Goal: Information Seeking & Learning: Learn about a topic

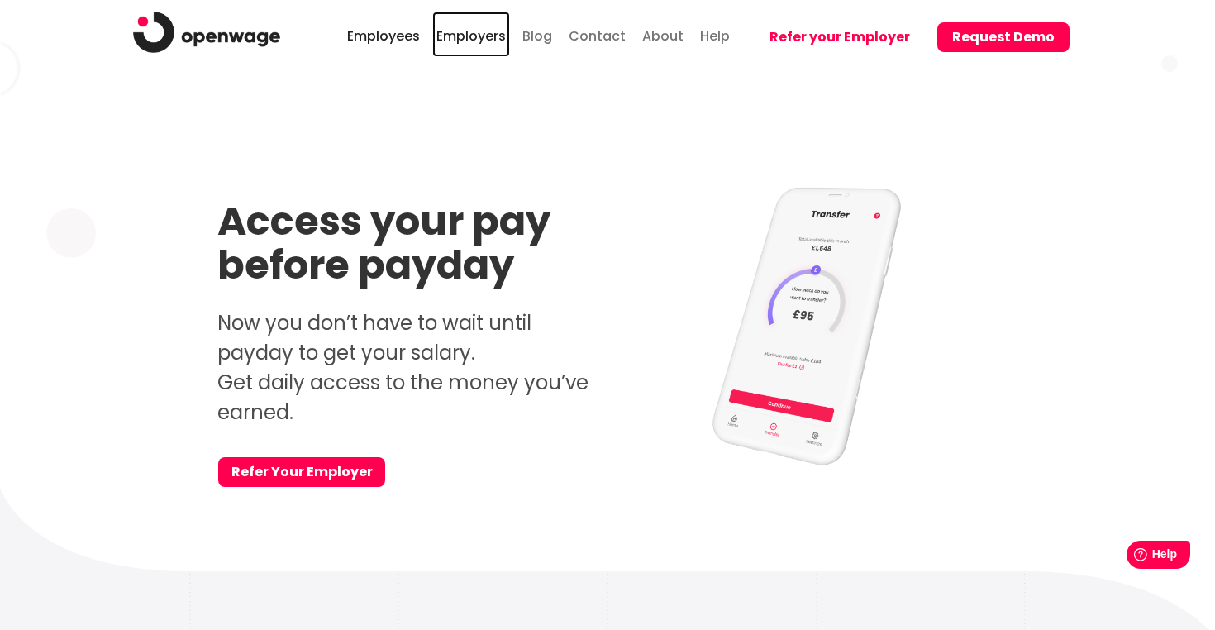
click at [460, 43] on link "Employers" at bounding box center [471, 34] width 78 height 45
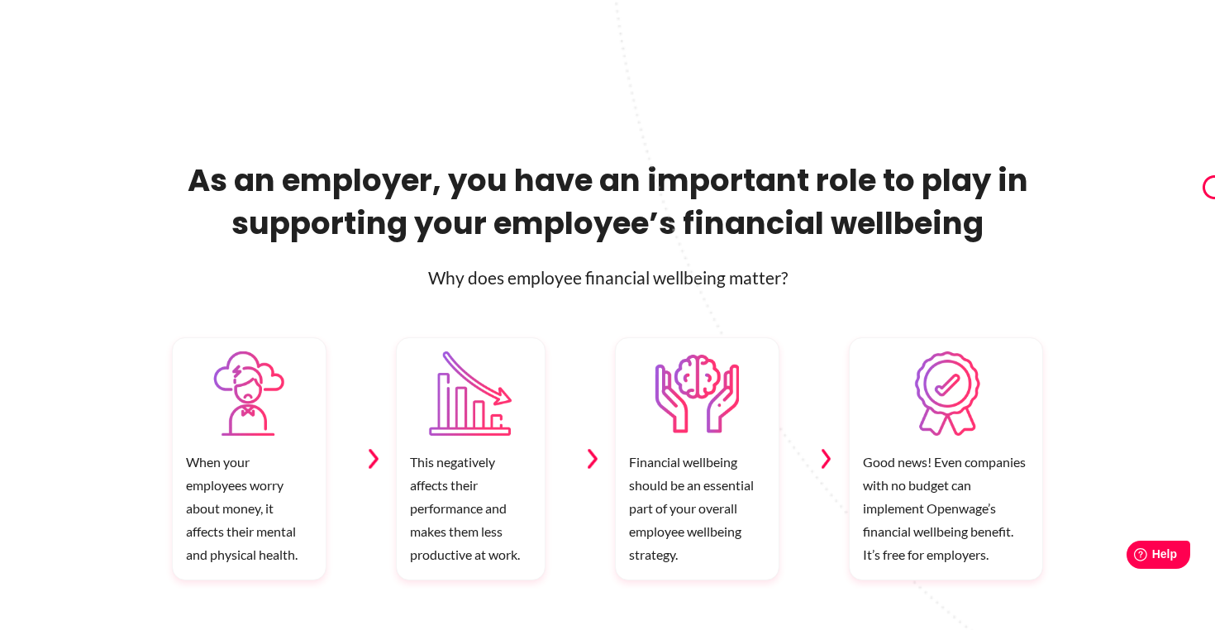
scroll to position [815, 0]
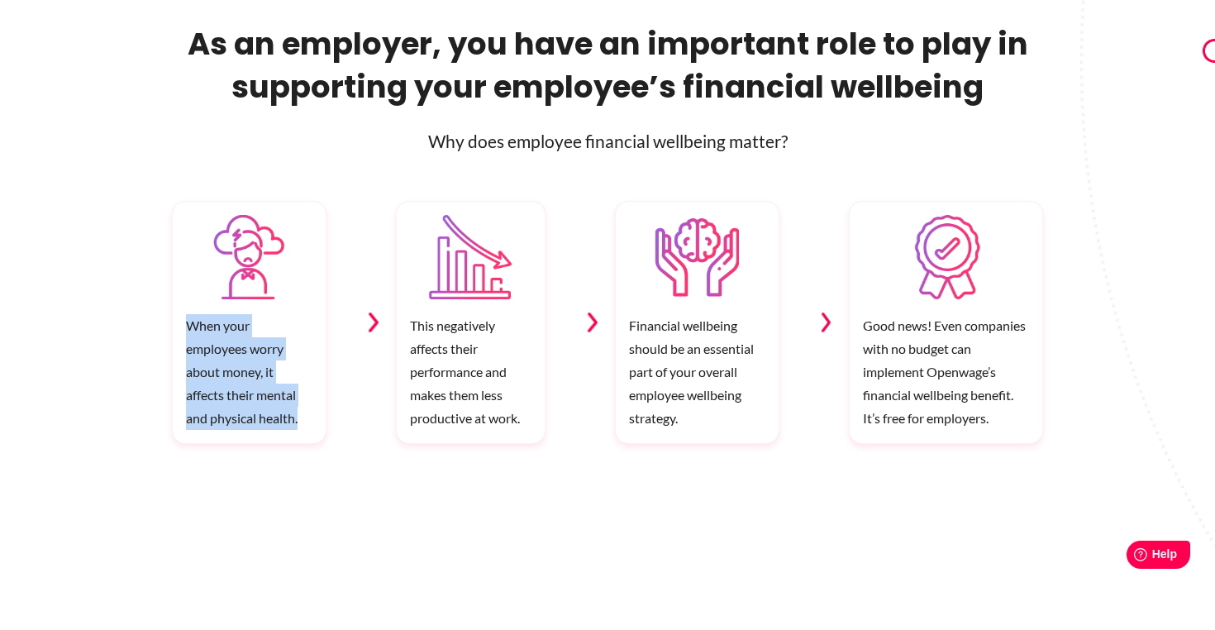
drag, startPoint x: 188, startPoint y: 326, endPoint x: 304, endPoint y: 420, distance: 149.3
click at [304, 420] on p "When your employees worry about money, it affects their mental and physical hea…" at bounding box center [249, 378] width 153 height 129
copy p "When your employees worry about money, it affects their mental and physical hea…"
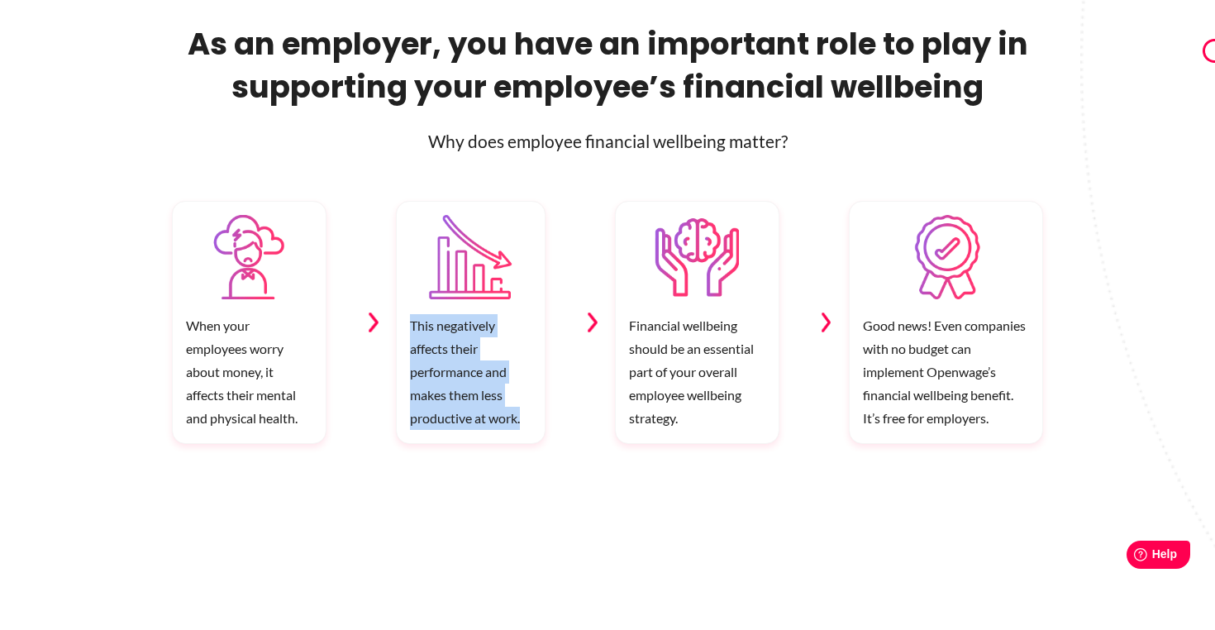
drag, startPoint x: 412, startPoint y: 321, endPoint x: 532, endPoint y: 418, distance: 154.0
click at [532, 418] on p "This negatively affects their performance and makes them less productive at wor…" at bounding box center [470, 378] width 147 height 129
copy p "This negatively affects their performance and makes them less productive at wor…"
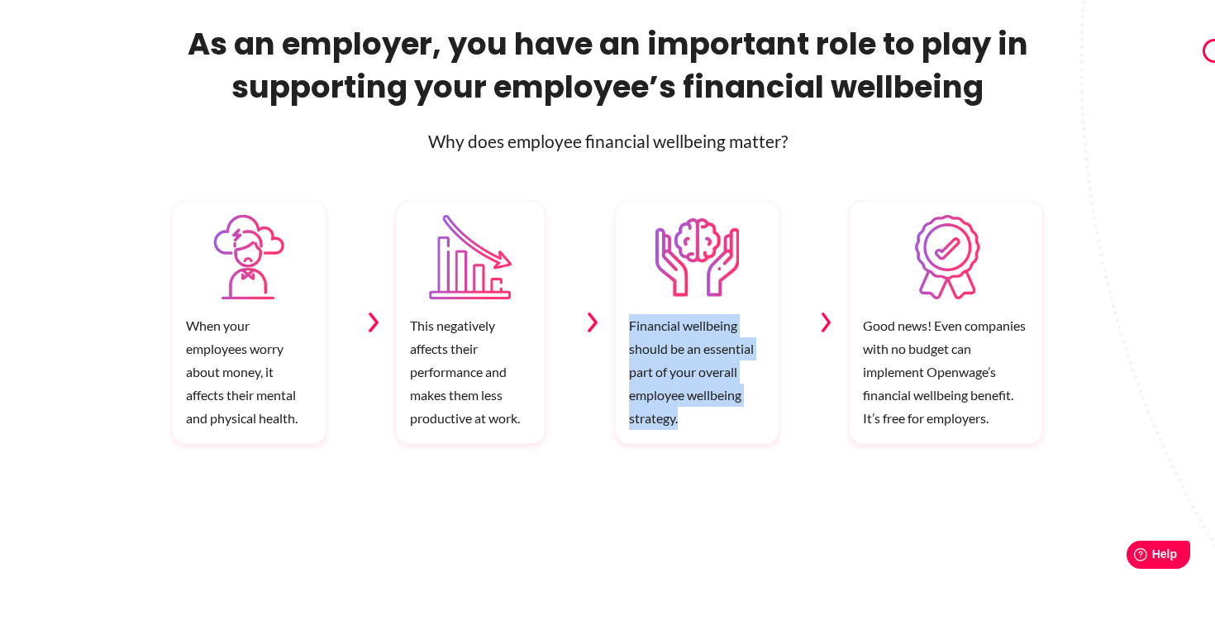
drag, startPoint x: 632, startPoint y: 326, endPoint x: 747, endPoint y: 418, distance: 148.2
click at [747, 418] on p "Financial wellbeing should be an essential part of your overall employee wellbe…" at bounding box center [697, 378] width 163 height 129
copy p "Financial wellbeing should be an essential part of your overall employee wellbe…"
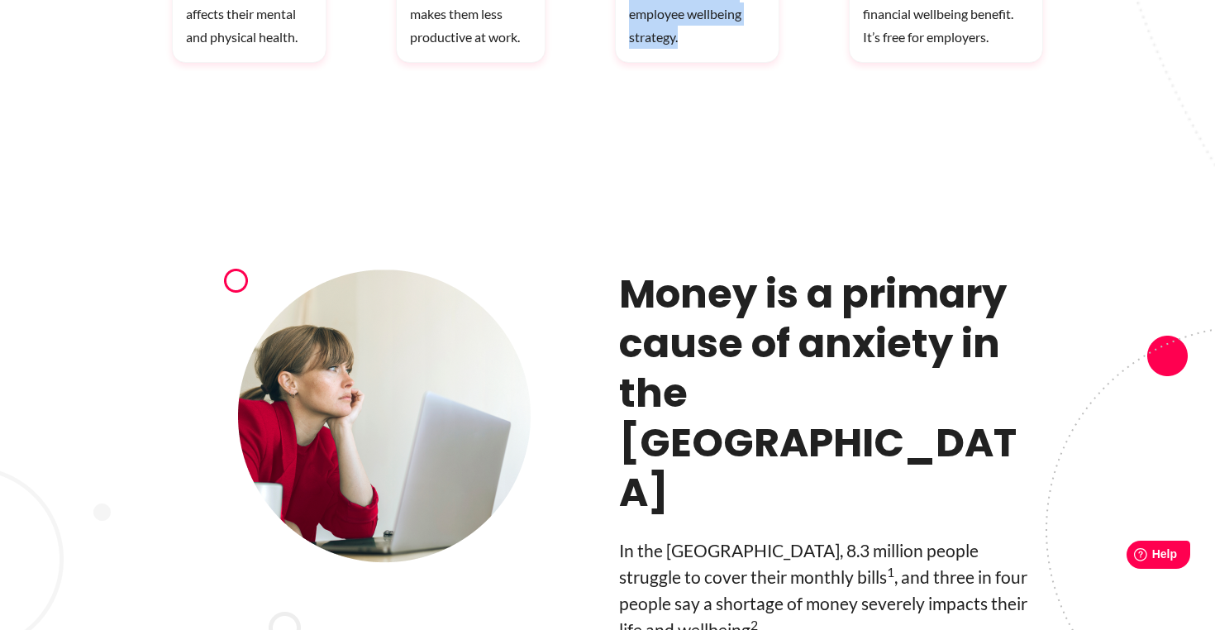
scroll to position [1301, 0]
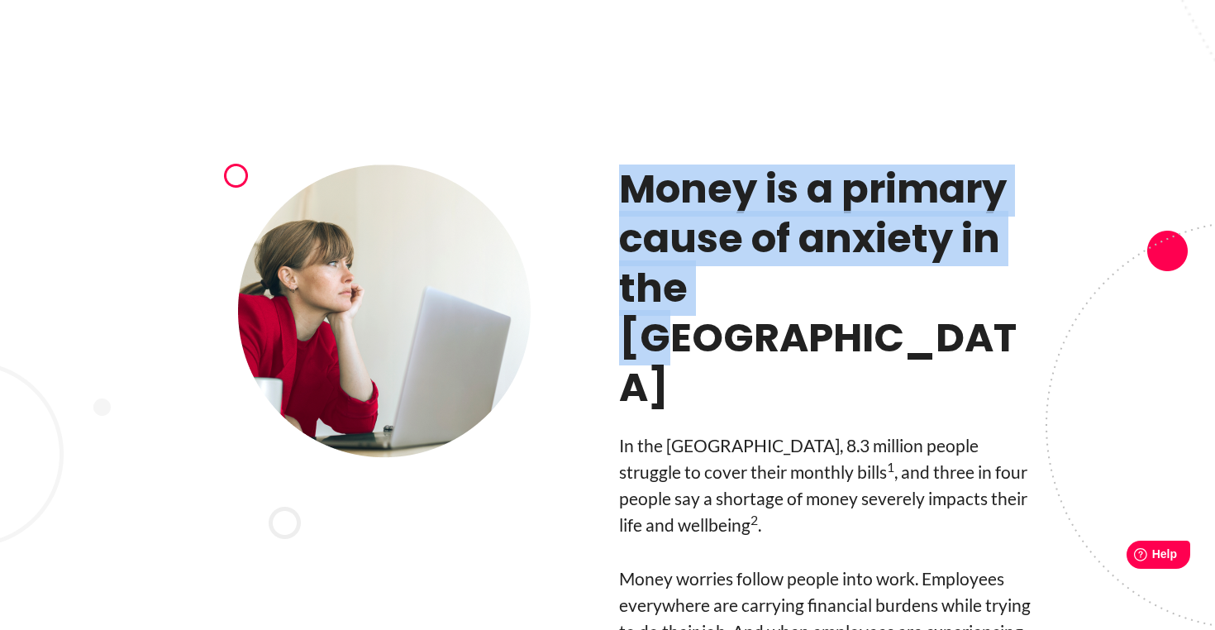
drag, startPoint x: 631, startPoint y: 190, endPoint x: 795, endPoint y: 295, distance: 194.5
copy h3 "Money is a primary cause of anxiety in the UK"
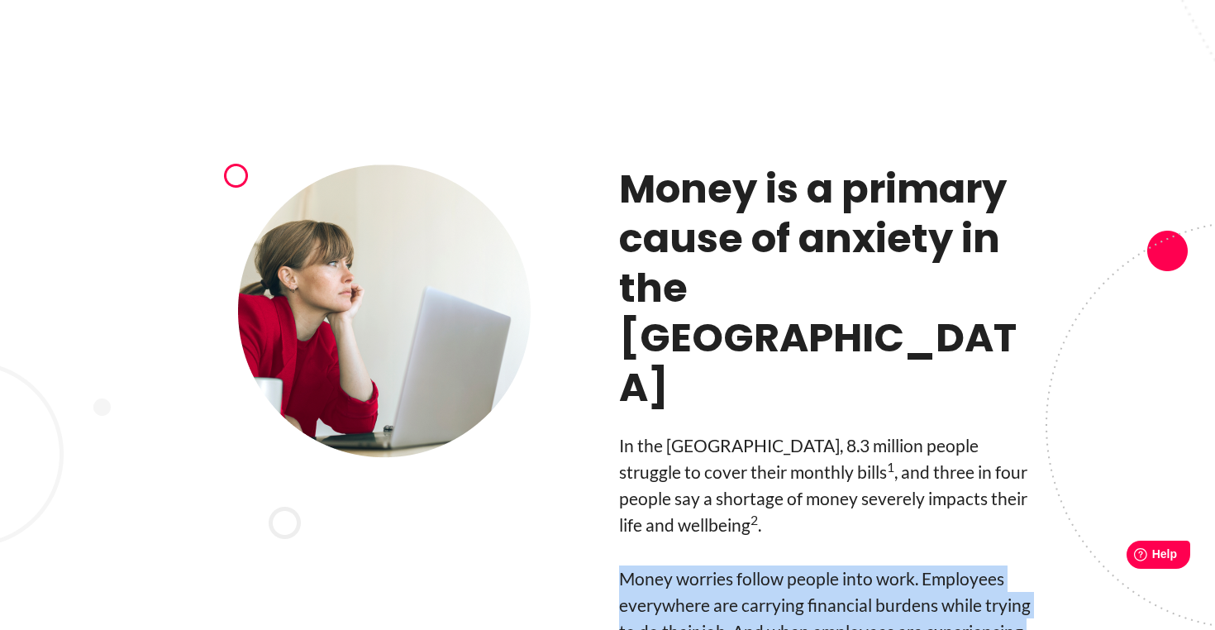
drag, startPoint x: 623, startPoint y: 452, endPoint x: 1034, endPoint y: 529, distance: 418.0
click at [1034, 565] on p "Money worries follow people into work. Employees everywhere are carrying financ…" at bounding box center [831, 618] width 424 height 106
copy p "Money worries follow people into work. Employees everywhere are carrying financ…"
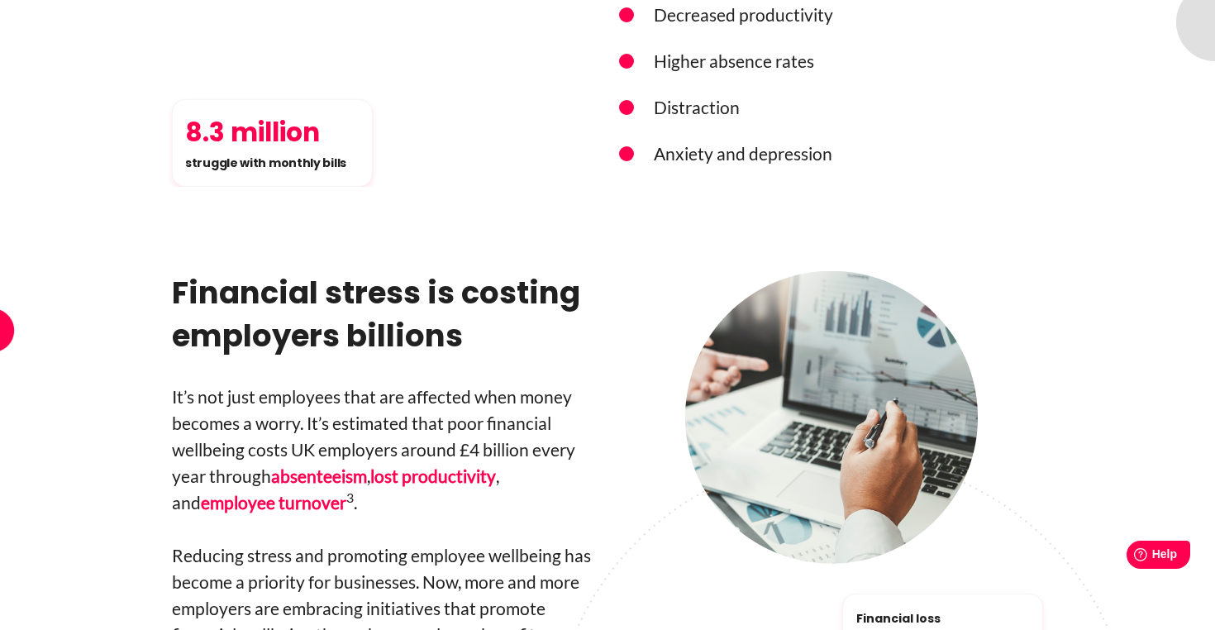
scroll to position [2155, 0]
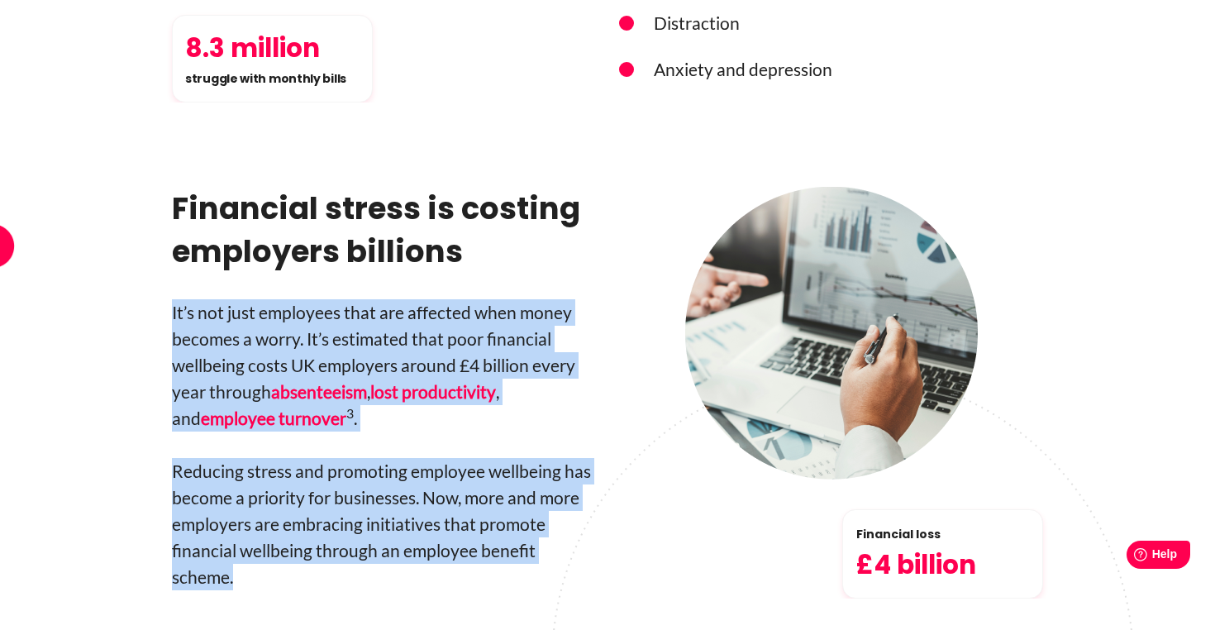
drag, startPoint x: 172, startPoint y: 185, endPoint x: 510, endPoint y: 445, distance: 426.3
click at [510, 445] on div "Financial stress is costing employers billions It’s not just employees that are…" at bounding box center [384, 393] width 424 height 413
copy div "It’s not just employees that are affected when money becomes a worry. It’s esti…"
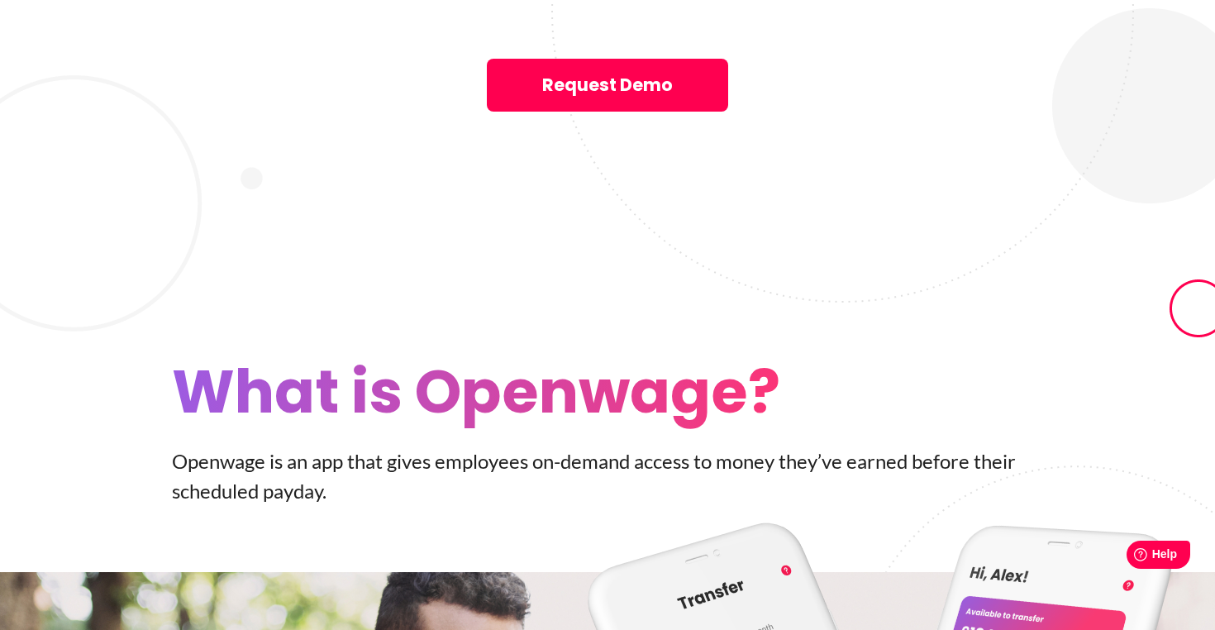
scroll to position [2844, 0]
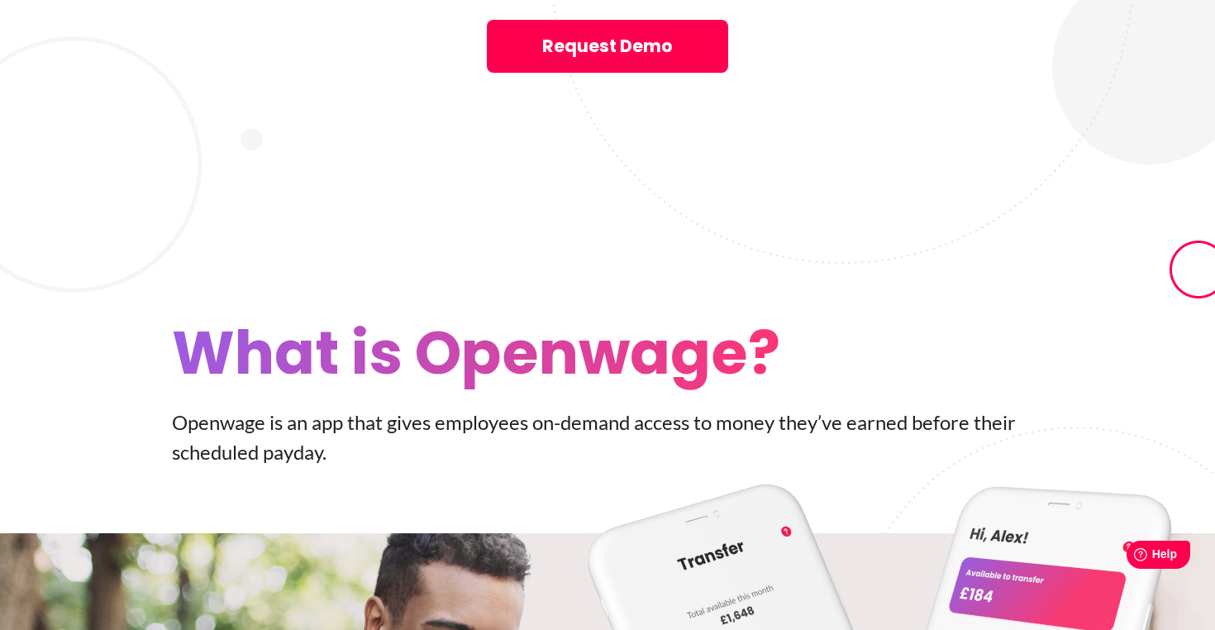
click at [353, 408] on p "Openwage is an app that gives employees on-­demand access to money they’ve earn…" at bounding box center [607, 438] width 871 height 60
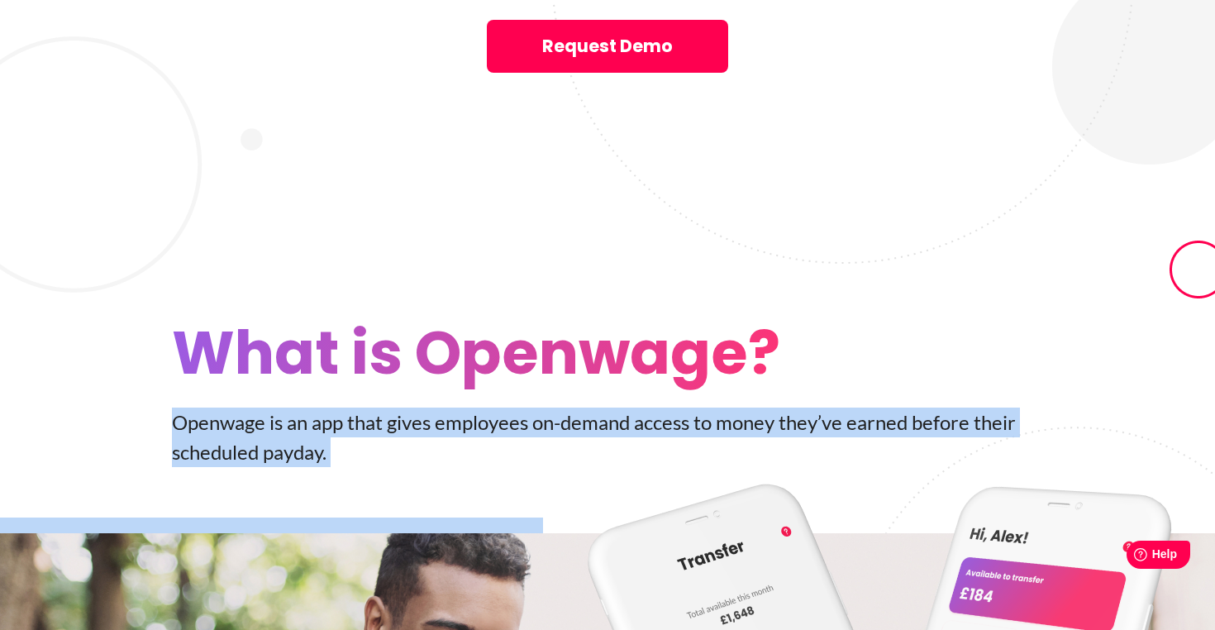
click at [353, 408] on p "Openwage is an app that gives employees on-­demand access to money they’ve earn…" at bounding box center [607, 438] width 871 height 60
copy div "Openwage is an app that gives employees on-­demand access to money they’ve earn…"
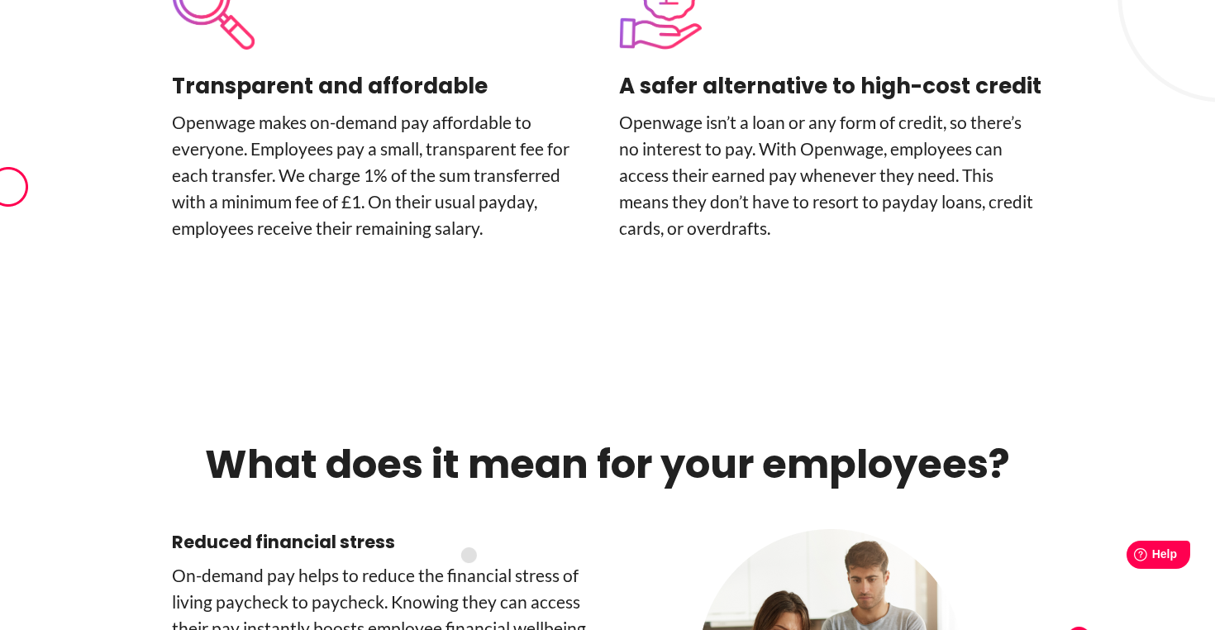
scroll to position [4113, 0]
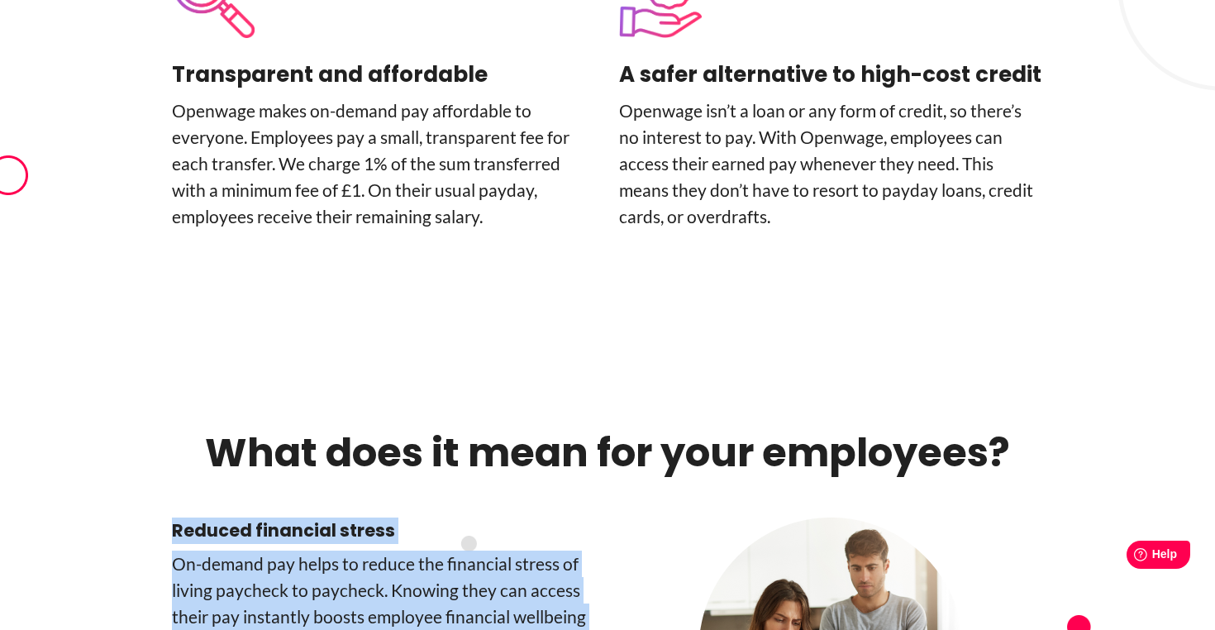
drag, startPoint x: 174, startPoint y: 412, endPoint x: 573, endPoint y: 523, distance: 413.8
copy div "Reduced financial stress On-­demand pay helps to reduce the financial stress of…"
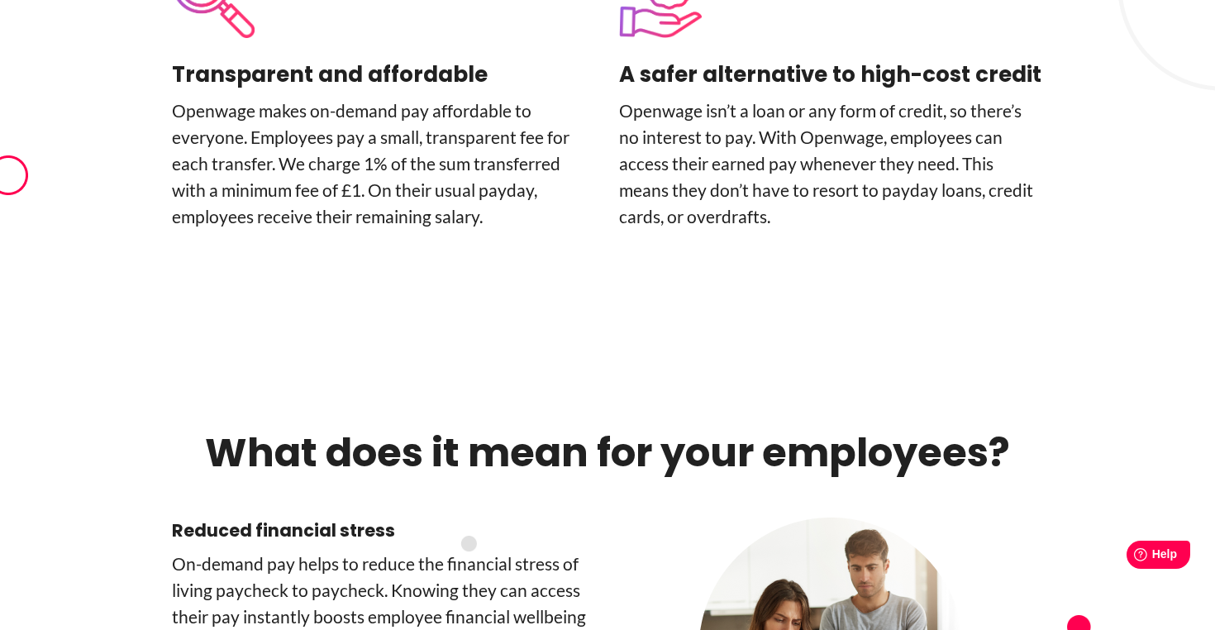
click at [518, 428] on h2 "What does it mean for your employees?" at bounding box center [607, 453] width 871 height 50
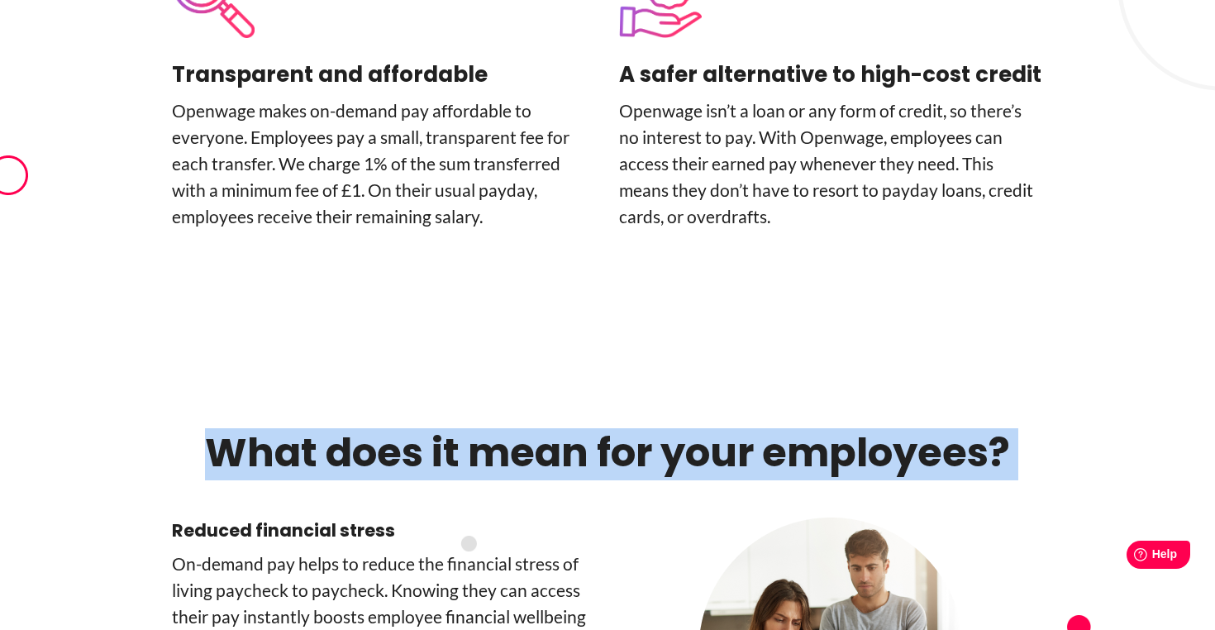
click at [518, 428] on h2 "What does it mean for your employees?" at bounding box center [607, 453] width 871 height 50
copy div "What does it mean for your employees?"
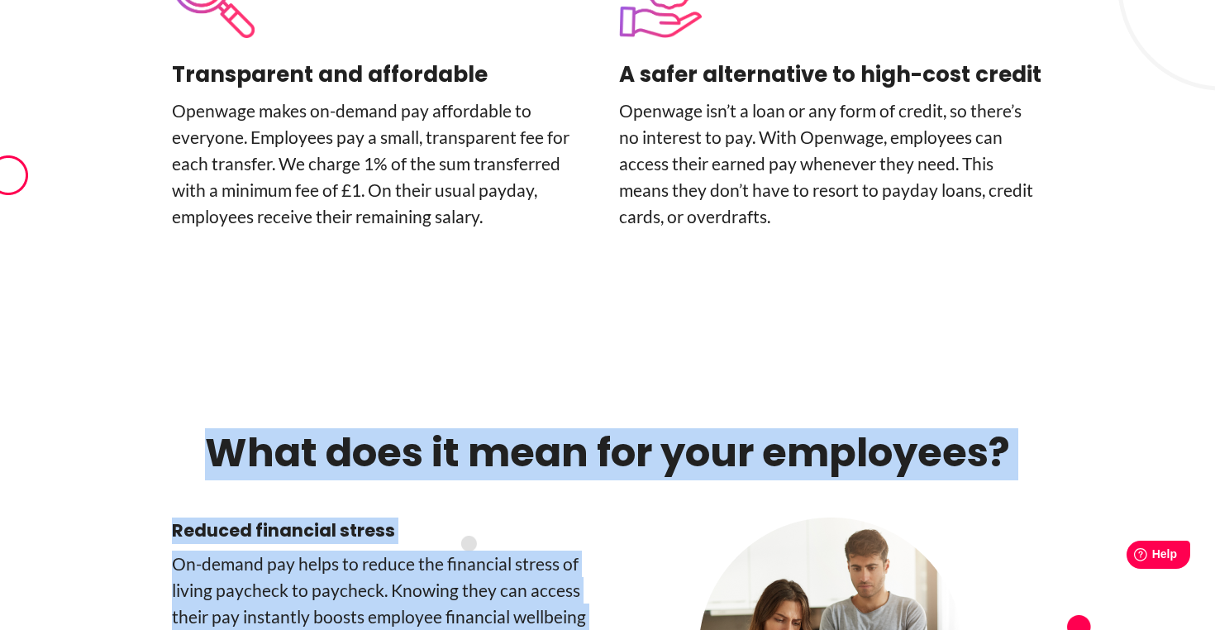
drag, startPoint x: 208, startPoint y: 322, endPoint x: 564, endPoint y: 526, distance: 410.7
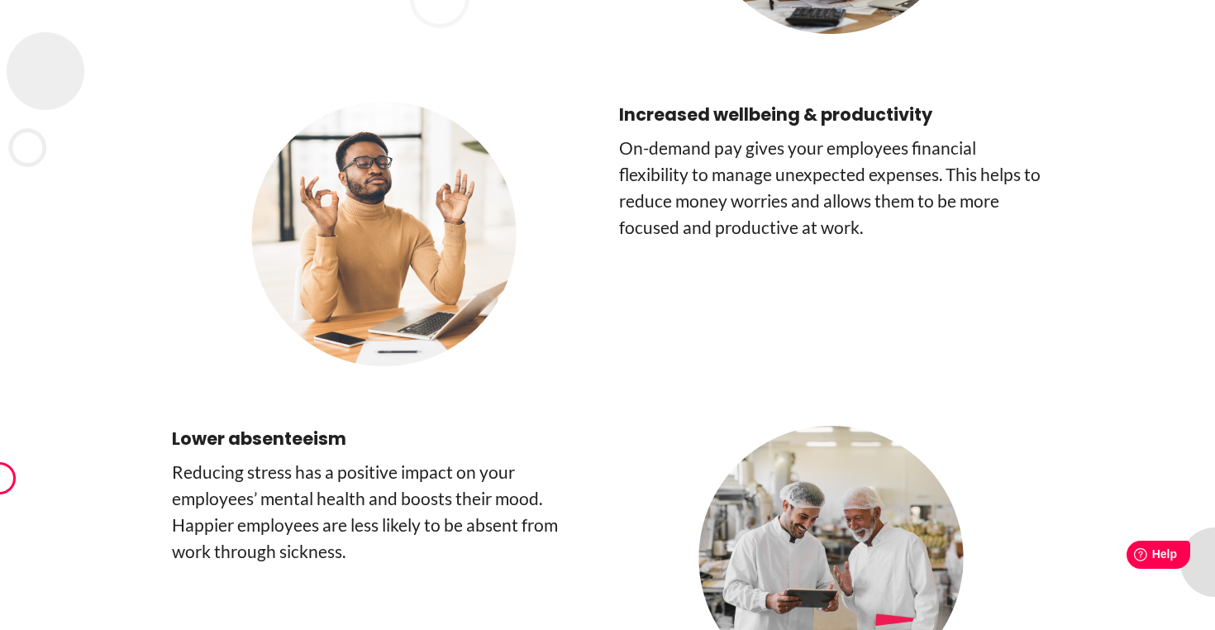
scroll to position [4916, 0]
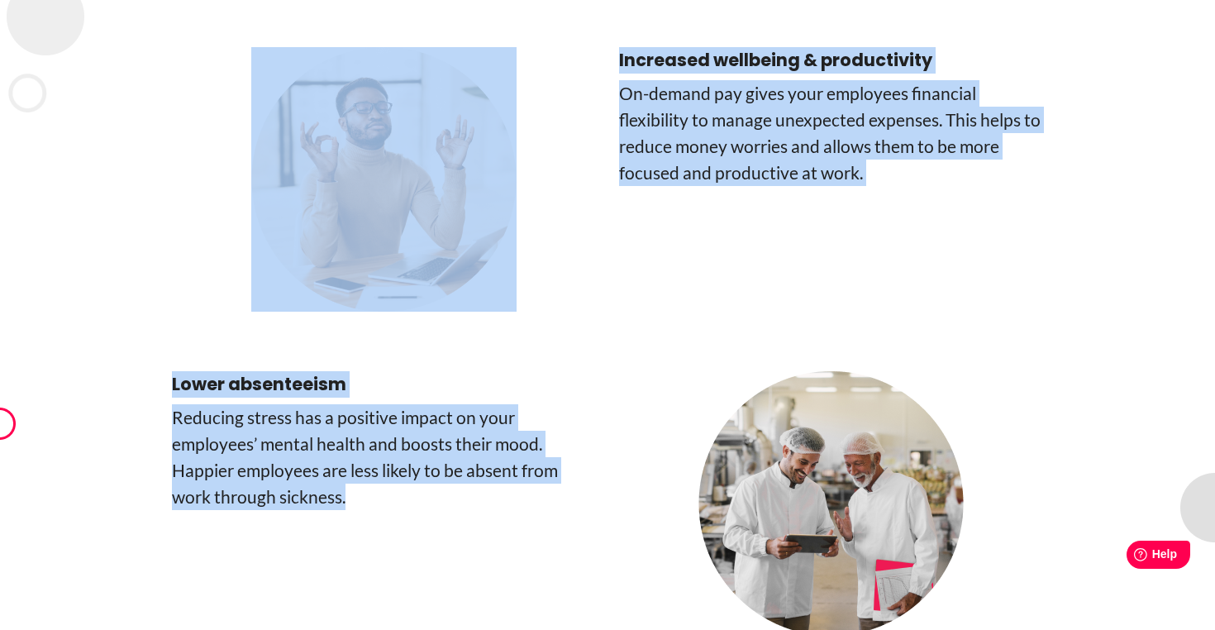
click at [408, 394] on div "Lower absenteeism Reducing stress has a positive impact on your employees’ ment…" at bounding box center [384, 503] width 424 height 265
copy div "What does it mean for your employees? Reduced financial stress On-­demand pay h…"
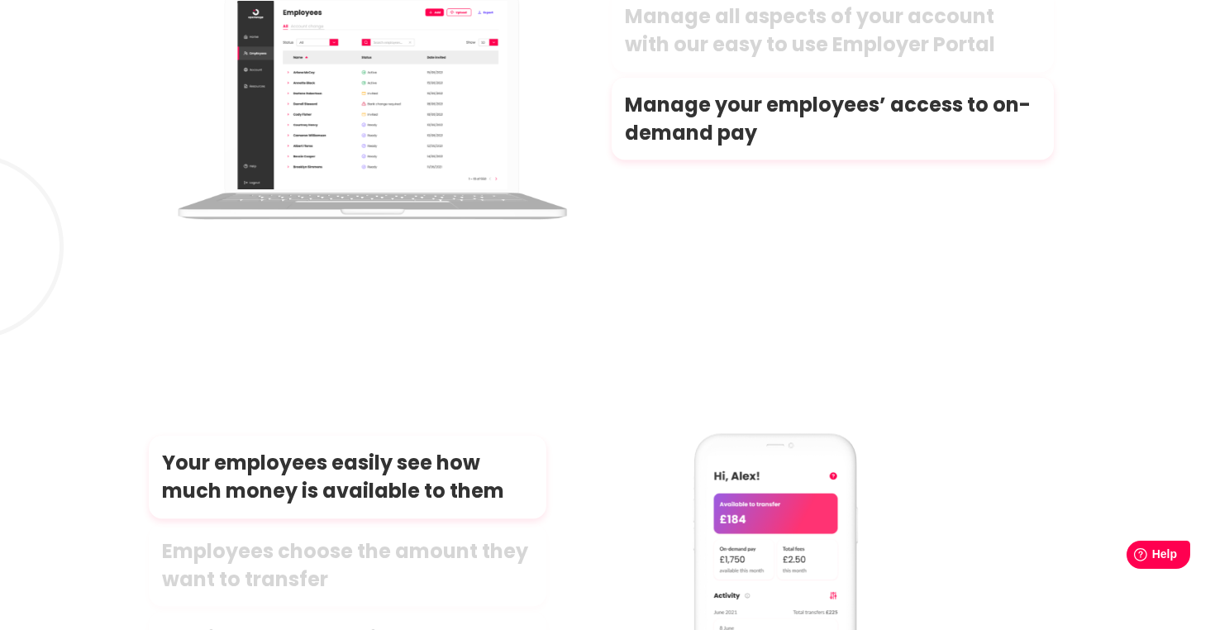
scroll to position [7469, 0]
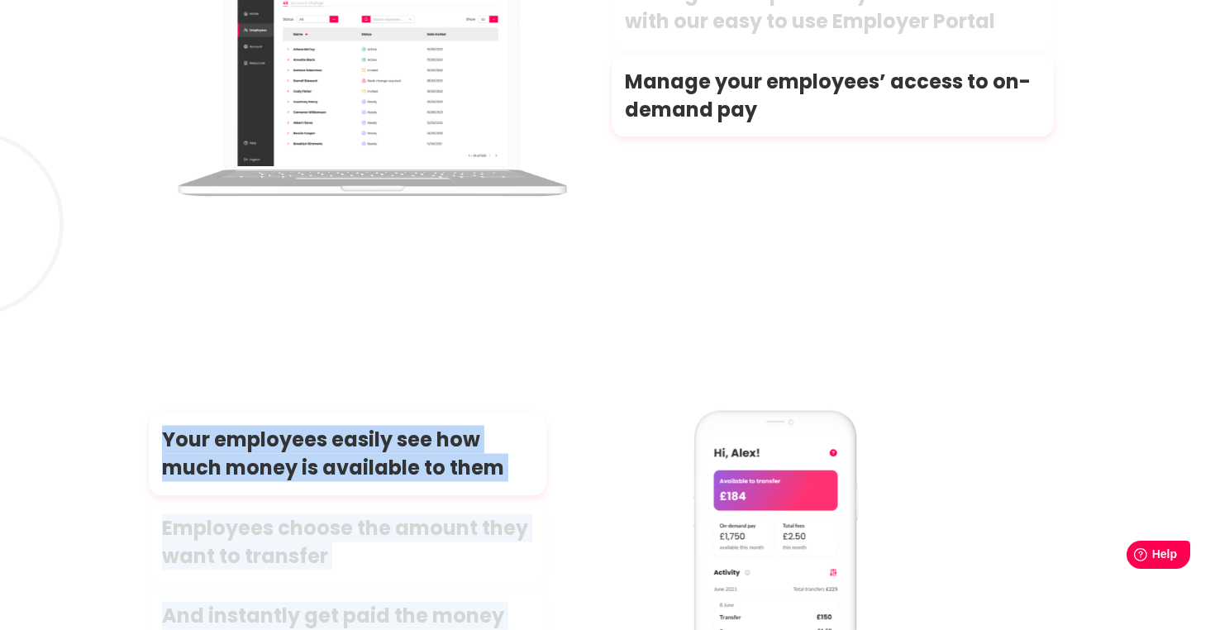
drag, startPoint x: 157, startPoint y: 317, endPoint x: 438, endPoint y: 575, distance: 381.0
click at [438, 575] on div "Your employees easily see how much money is available to them Employees choose …" at bounding box center [562, 573] width 852 height 331
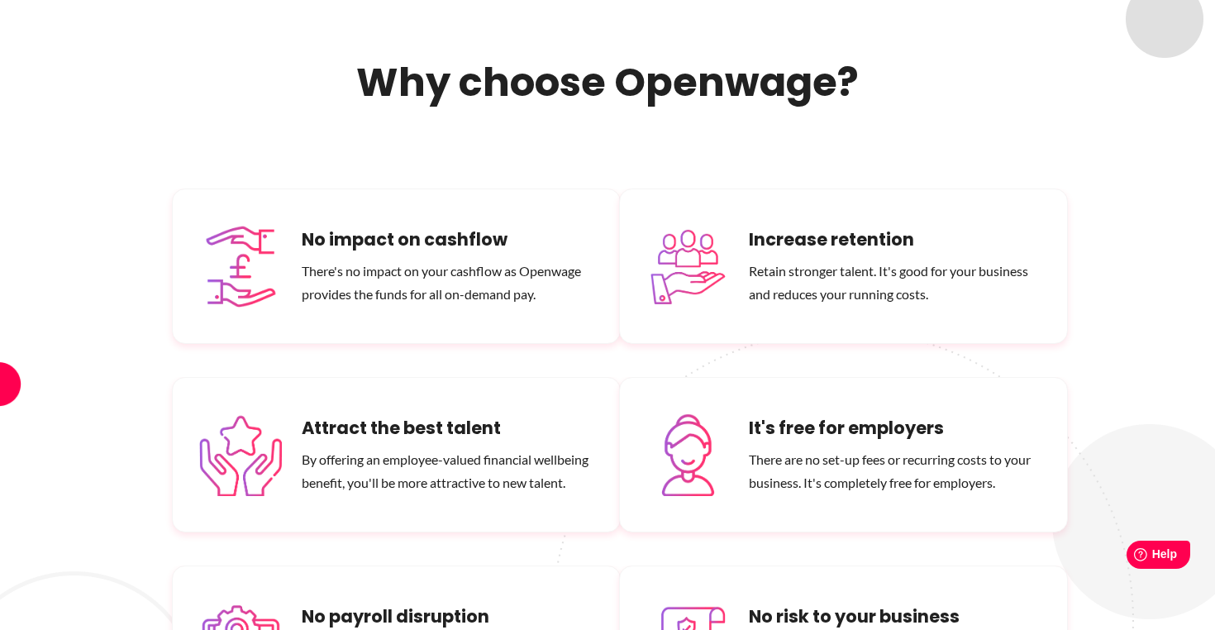
scroll to position [9595, 0]
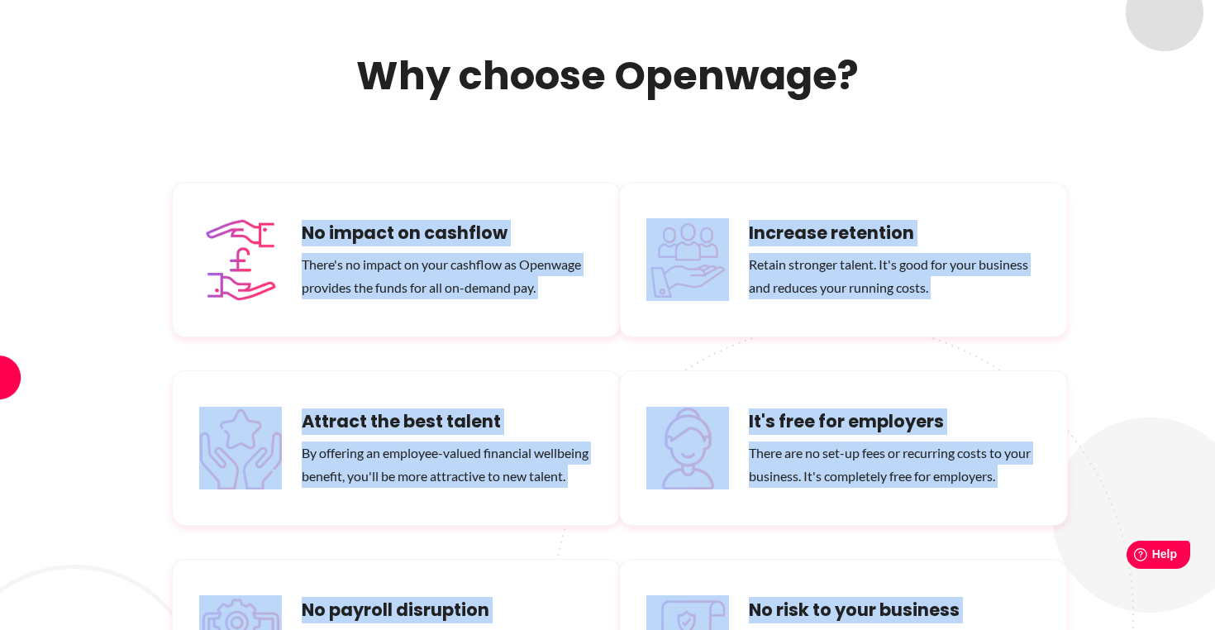
drag, startPoint x: 305, startPoint y: 105, endPoint x: 961, endPoint y: 551, distance: 792.7
click at [961, 551] on div "Why choose Openwage? No impact on cashflow There's no impact on your cashflow a…" at bounding box center [607, 399] width 1215 height 696
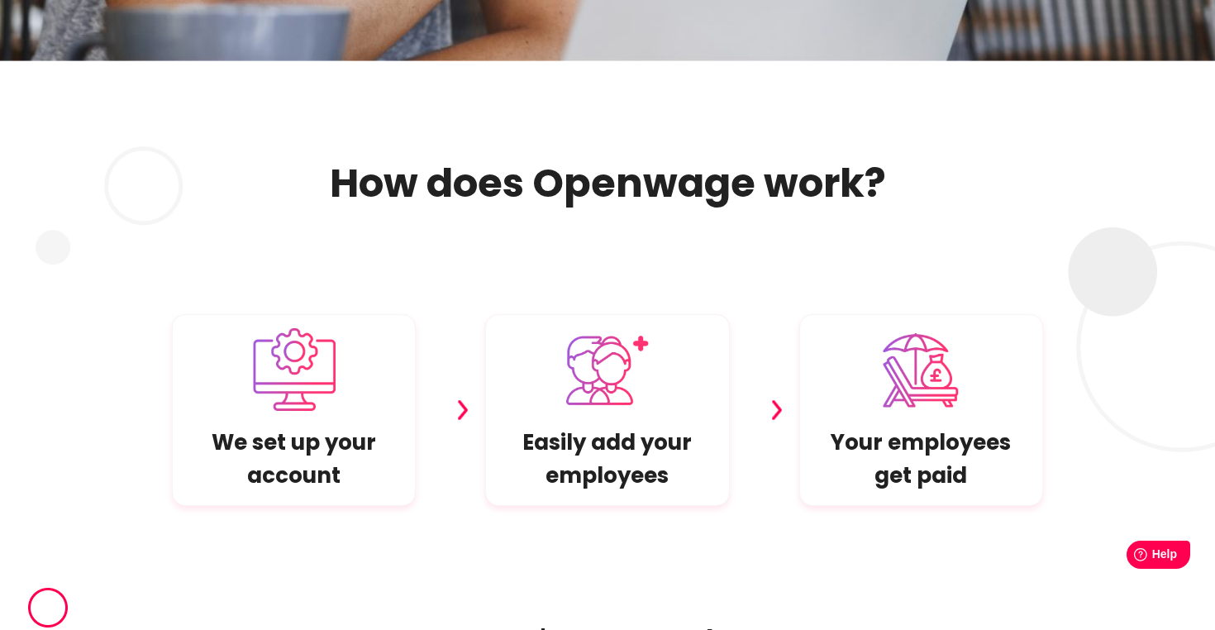
scroll to position [11103, 0]
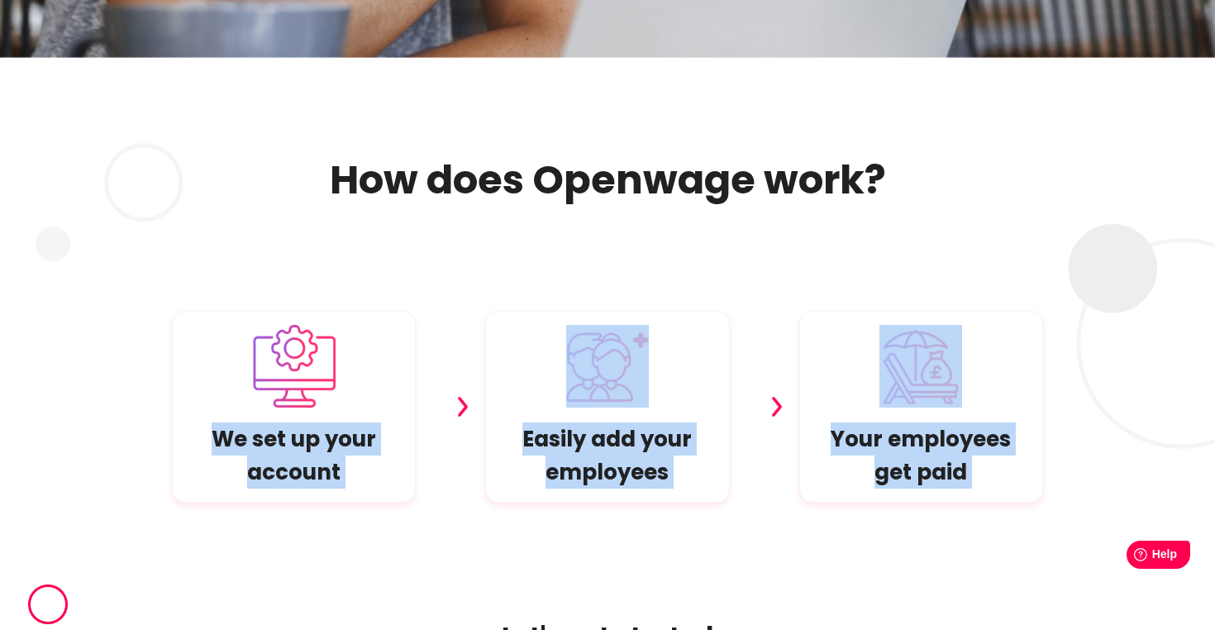
drag, startPoint x: 216, startPoint y: 313, endPoint x: 843, endPoint y: 388, distance: 631.9
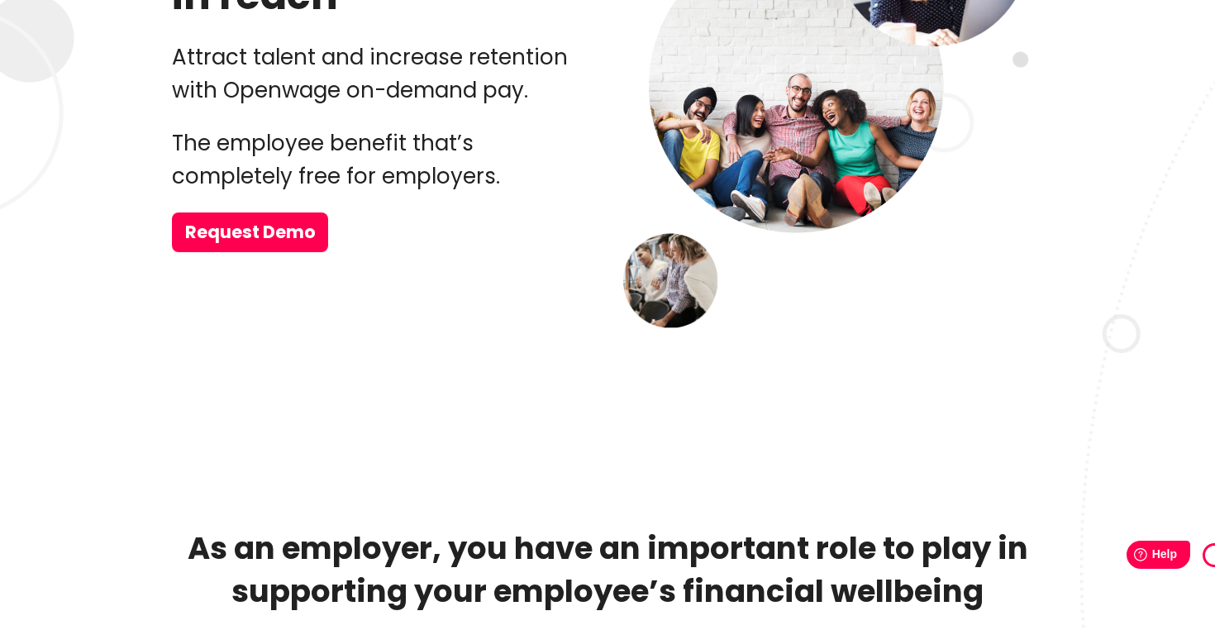
scroll to position [0, 0]
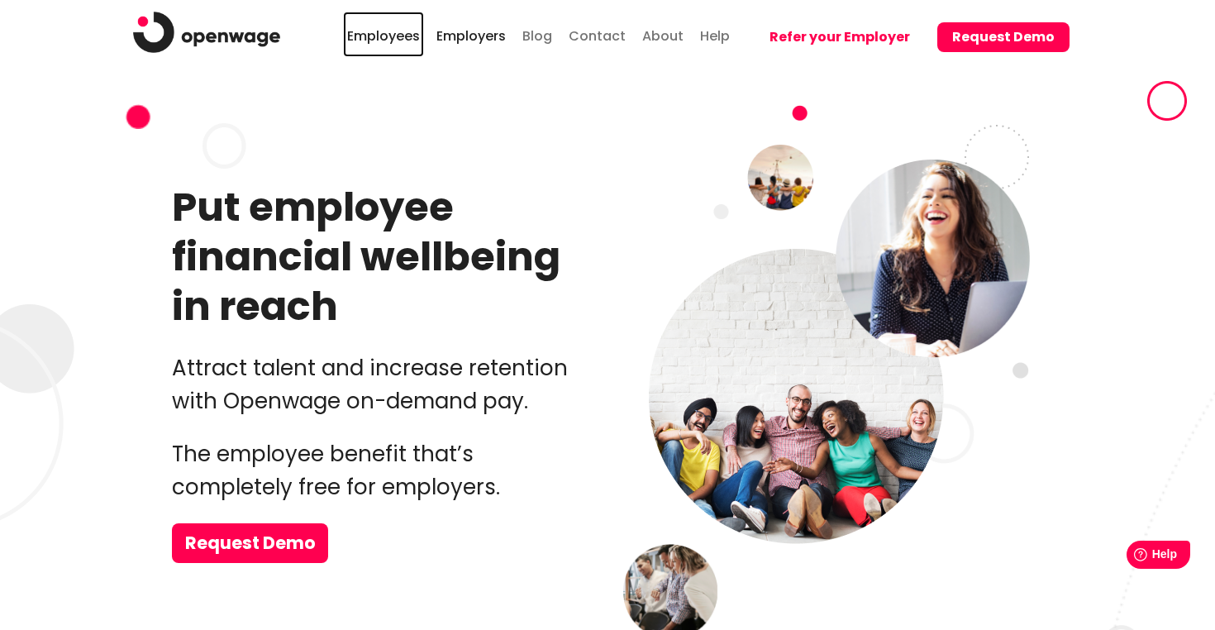
click at [418, 32] on link "Employees" at bounding box center [383, 34] width 81 height 45
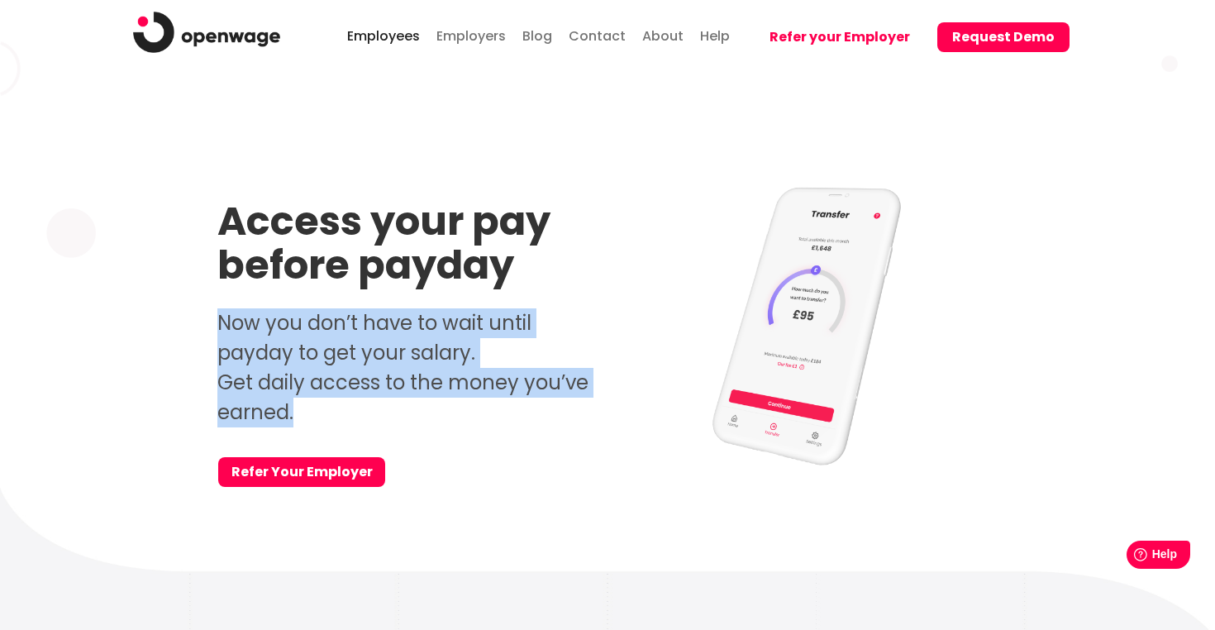
drag, startPoint x: 347, startPoint y: 415, endPoint x: 208, endPoint y: 322, distance: 166.9
click at [208, 322] on div "Access your pay before payday Now you don’t have to wait until payday to get yo…" at bounding box center [608, 336] width 852 height 304
copy p "Now you don’t have to wait until payday to get your salary. Get daily access to…"
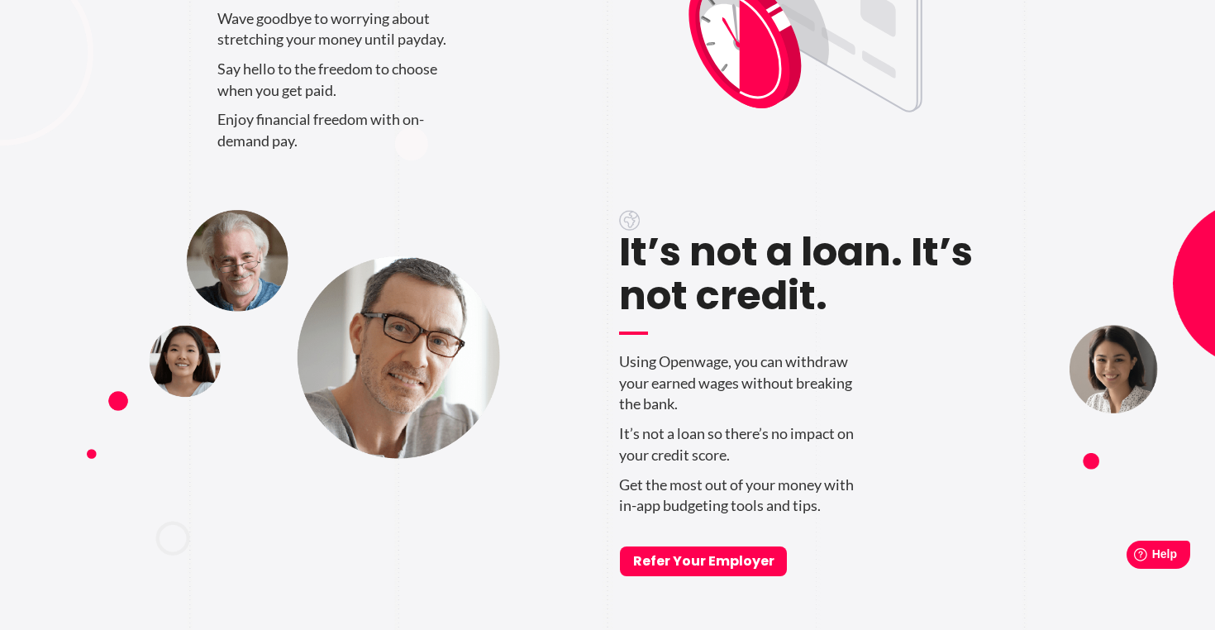
scroll to position [907, 0]
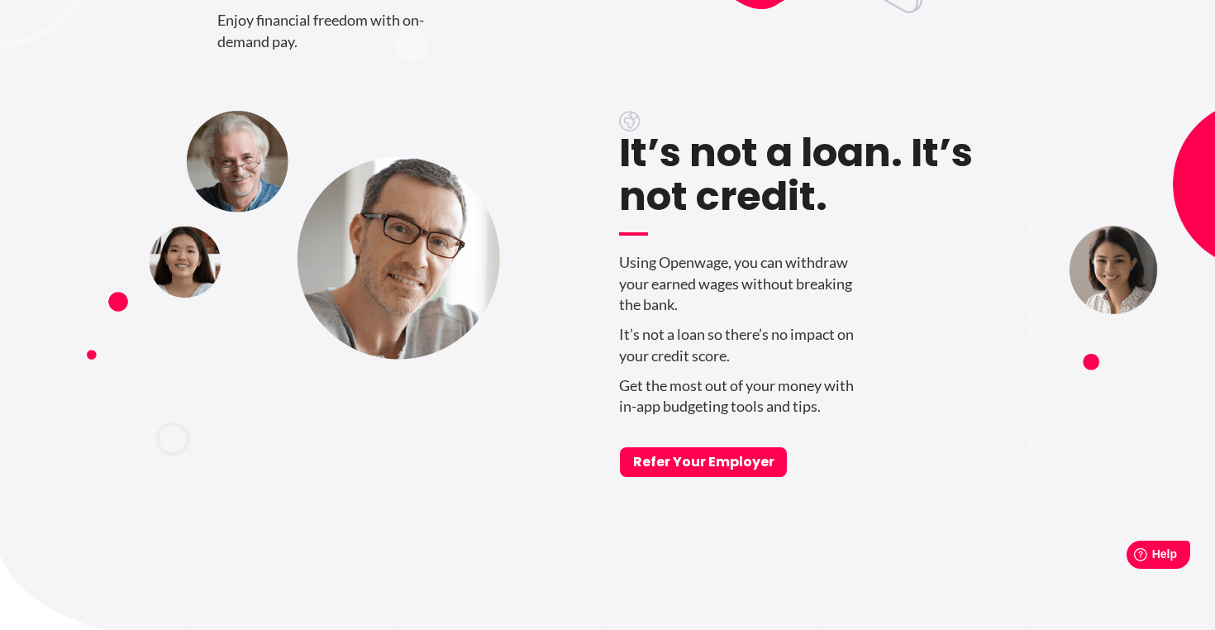
click at [680, 338] on p "It’s not a loan so there’s no impact on your credit score." at bounding box center [808, 345] width 379 height 42
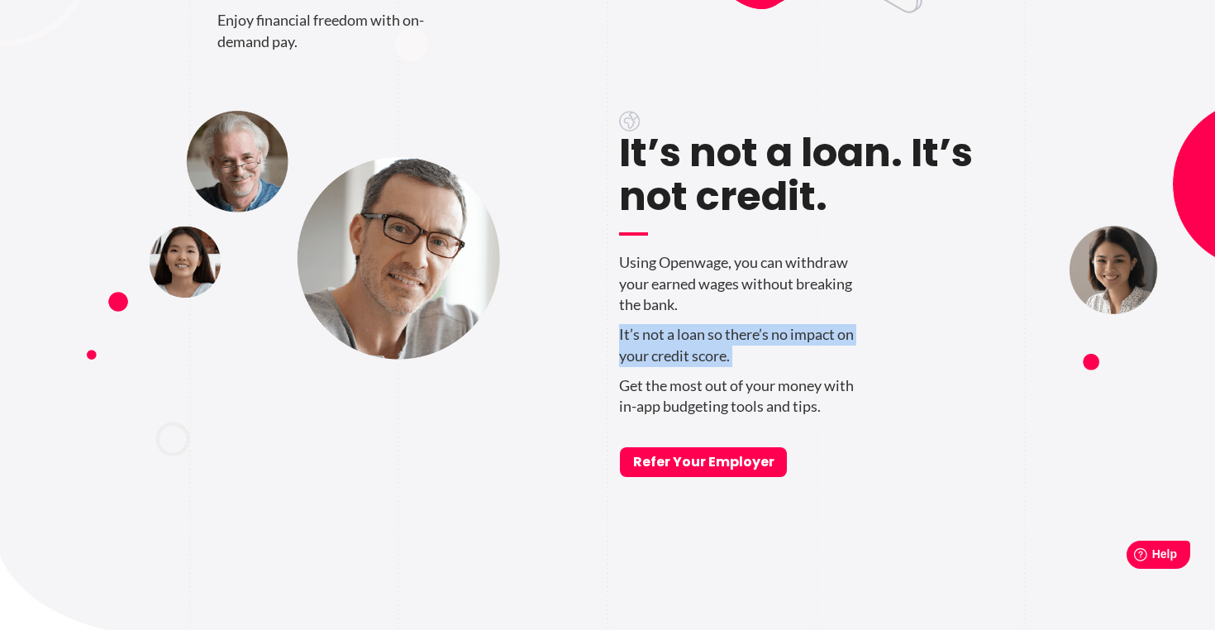
click at [680, 338] on p "It’s not a loan so there’s no impact on your credit score." at bounding box center [808, 345] width 379 height 42
copy div "It’s not a loan so there’s no impact on your credit score."
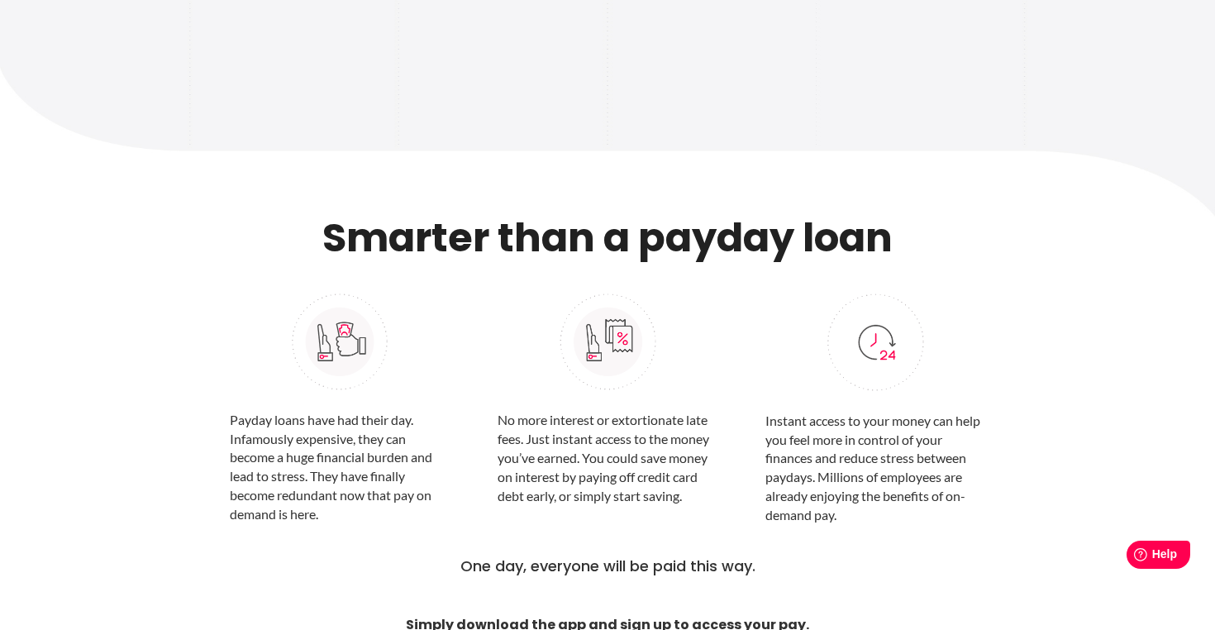
scroll to position [1478, 0]
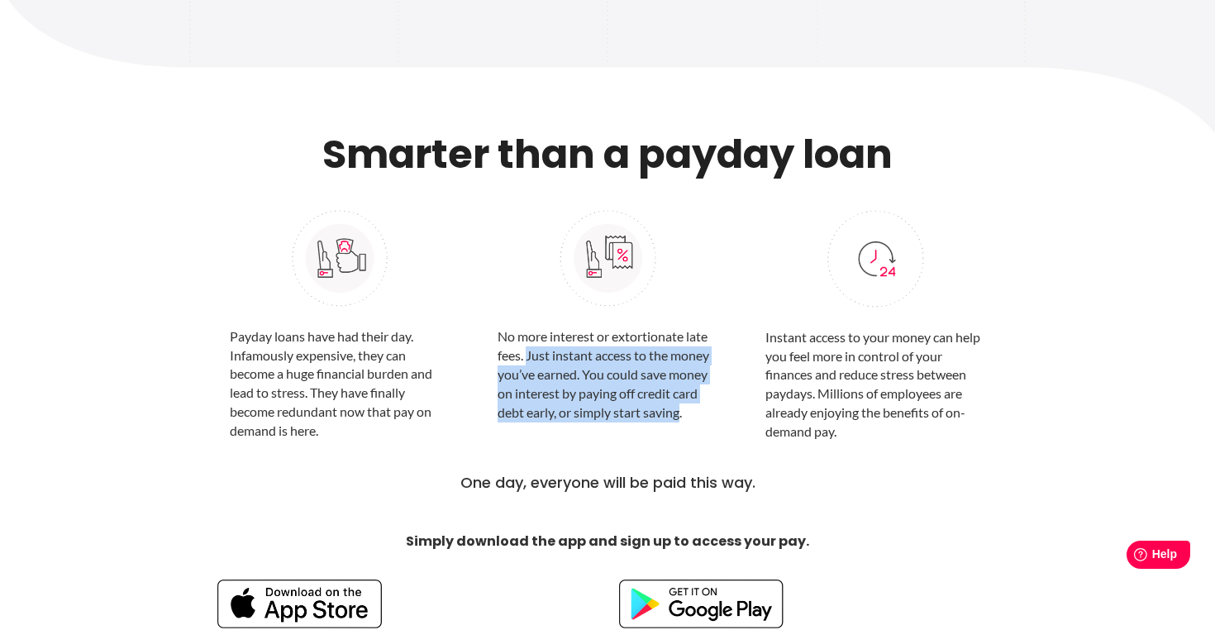
drag, startPoint x: 526, startPoint y: 353, endPoint x: 680, endPoint y: 409, distance: 163.7
click at [680, 409] on p "No more interest or extortionate late fees. Just instant access to the money yo…" at bounding box center [608, 374] width 220 height 94
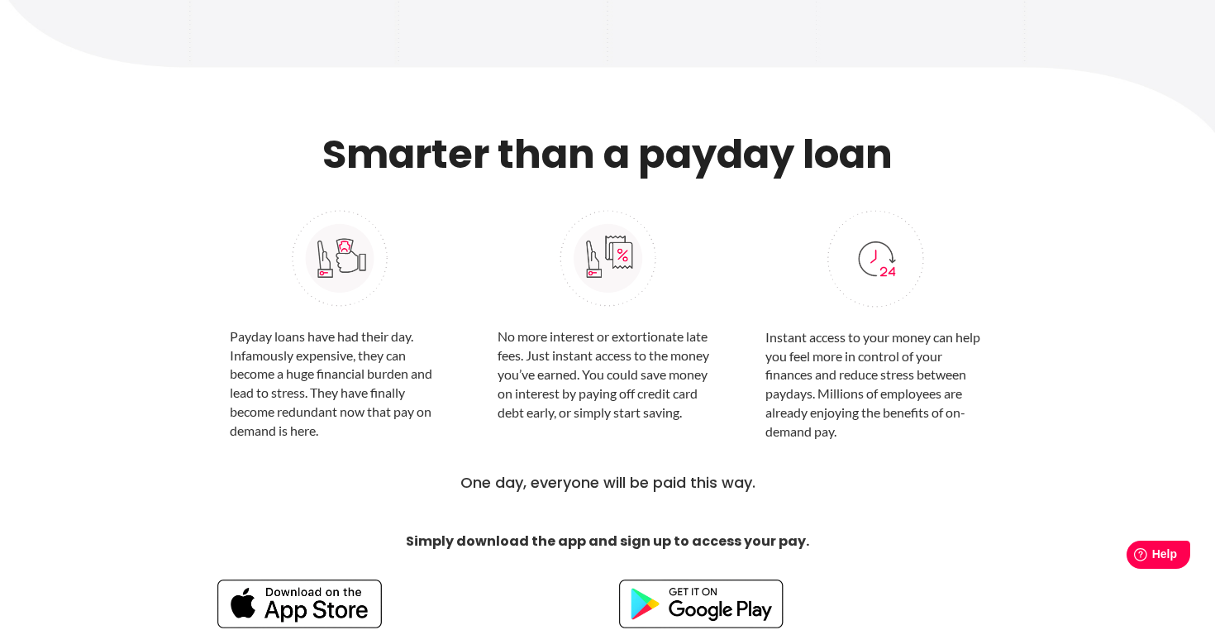
click at [853, 440] on p "Instant access to your money can help you feel more in control of your finances…" at bounding box center [876, 384] width 220 height 113
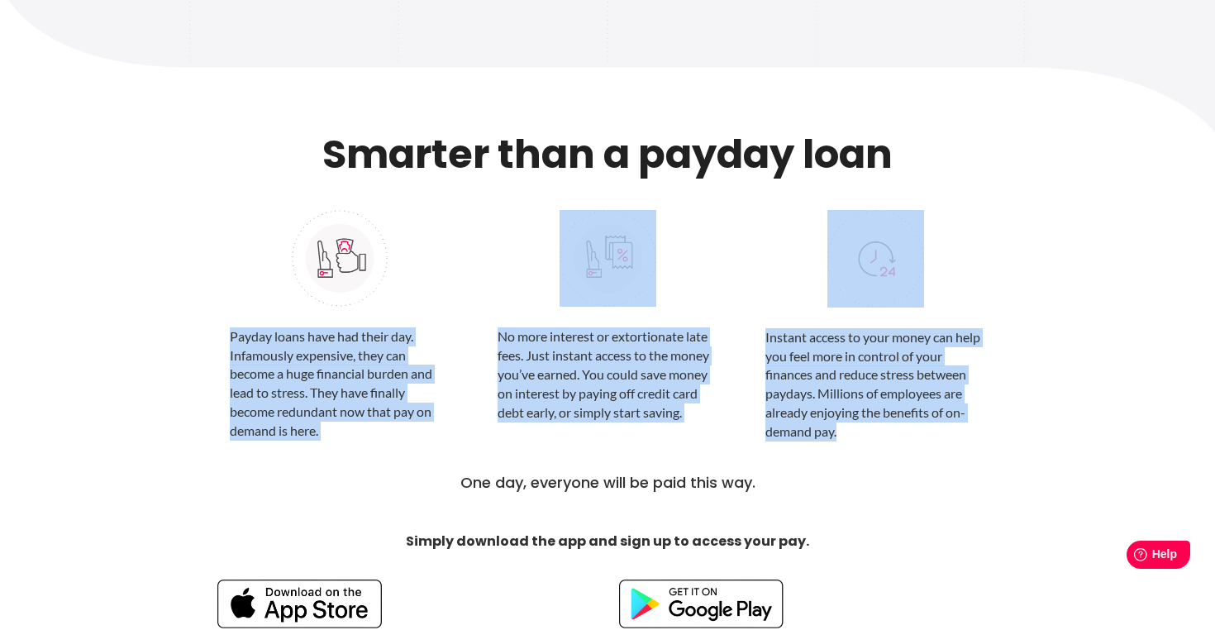
drag, startPoint x: 880, startPoint y: 444, endPoint x: 236, endPoint y: 324, distance: 654.3
click at [236, 324] on div "Payday loans have had their day. Infamously expensive, they can become a huge f…" at bounding box center [607, 319] width 780 height 260
copy div "Payday loans have had their day. Infamously expensive, they can become a huge f…"
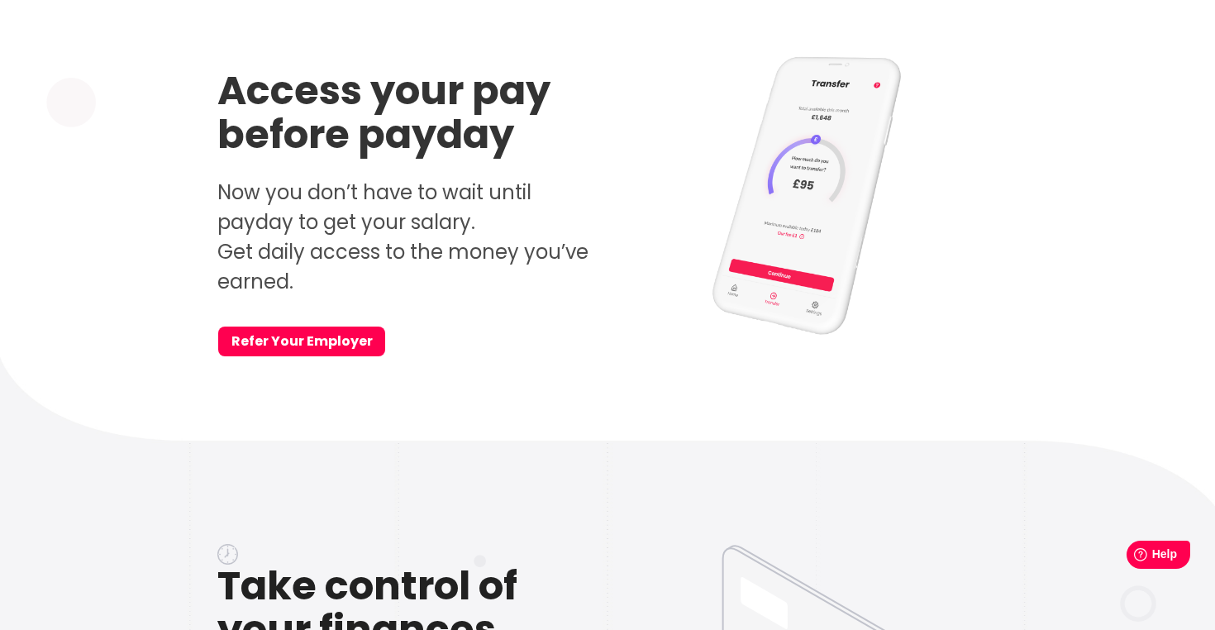
scroll to position [0, 0]
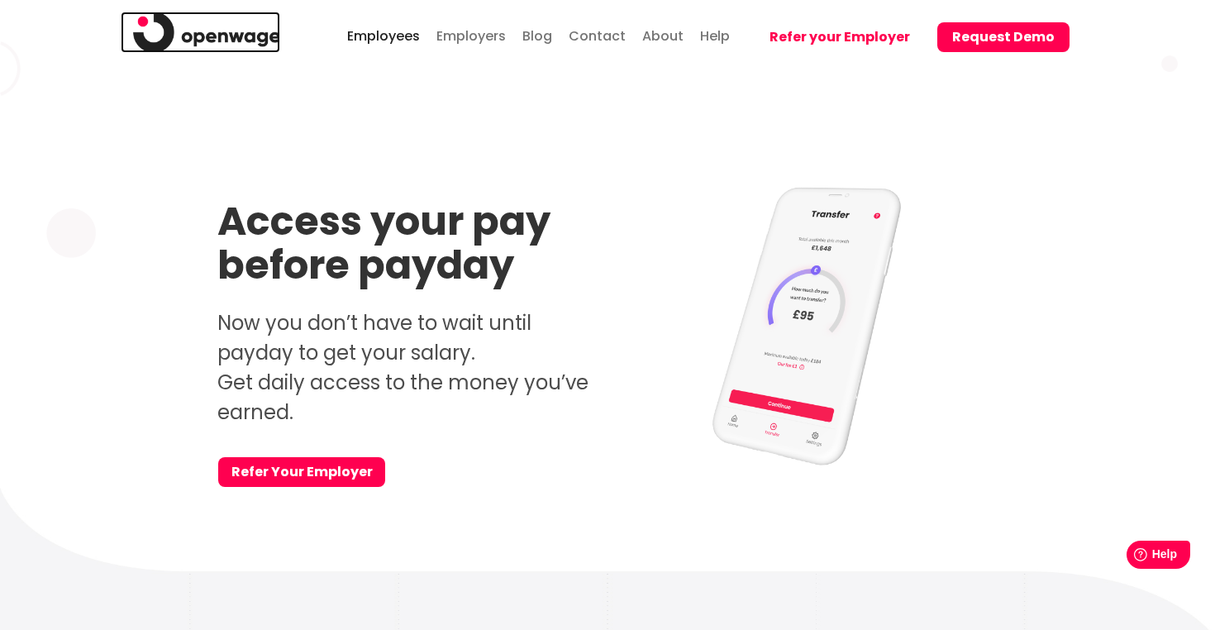
click at [228, 32] on img at bounding box center [206, 32] width 147 height 41
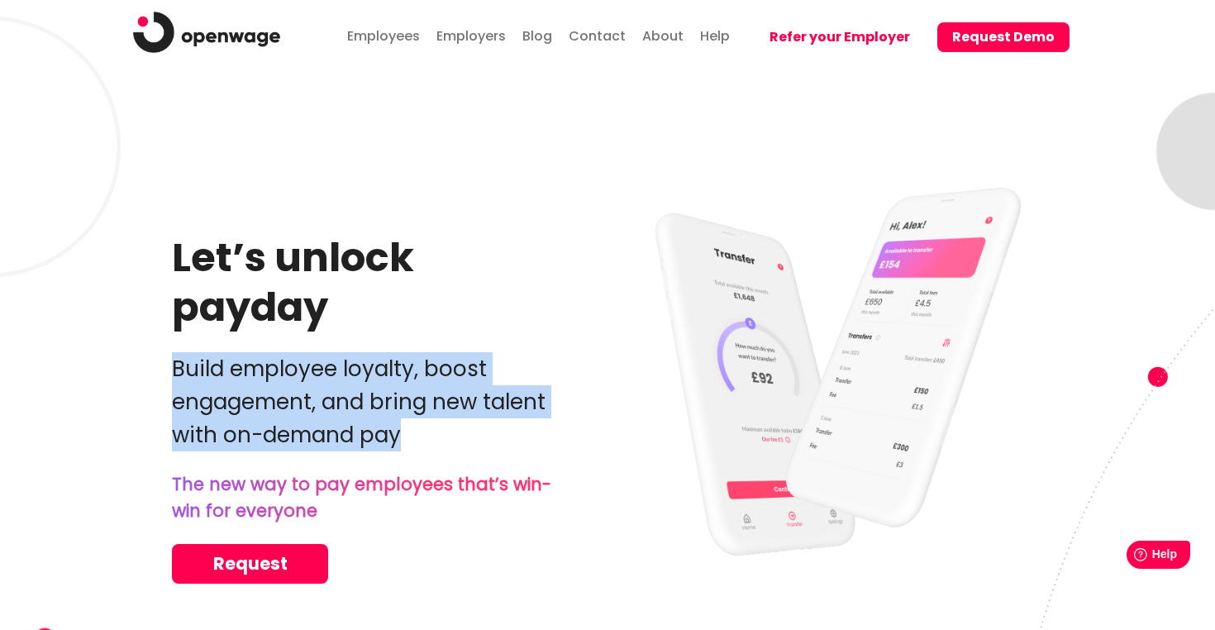
drag, startPoint x: 403, startPoint y: 441, endPoint x: 173, endPoint y: 376, distance: 238.7
click at [173, 376] on p "Build employee loyalty, boost engagement, and bring new talent with on-demand p…" at bounding box center [363, 401] width 382 height 99
copy p "Build employee loyalty, boost engagement, and bring new talent with on-demand p…"
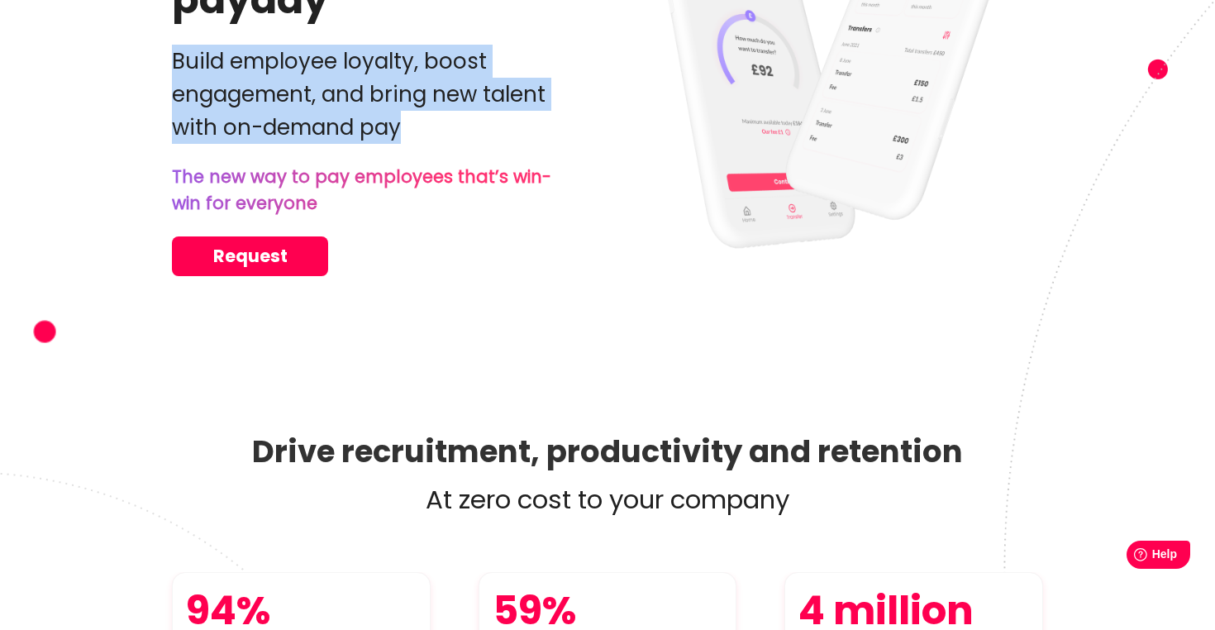
scroll to position [454, 0]
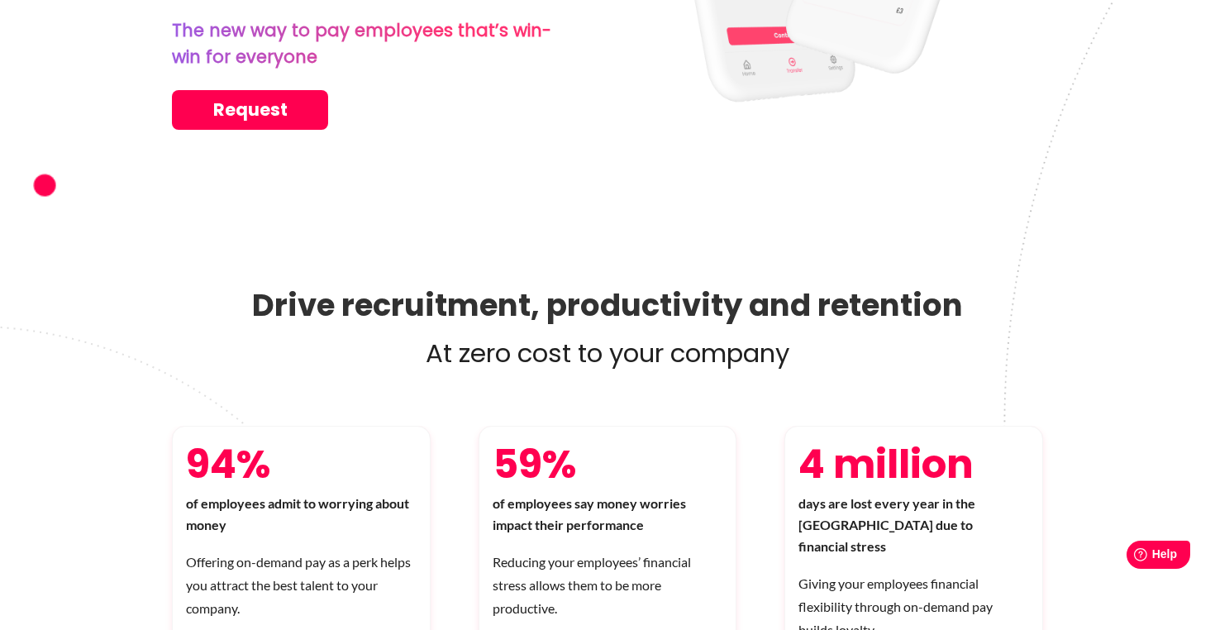
click at [727, 342] on p "At zero cost to your company" at bounding box center [607, 353] width 871 height 40
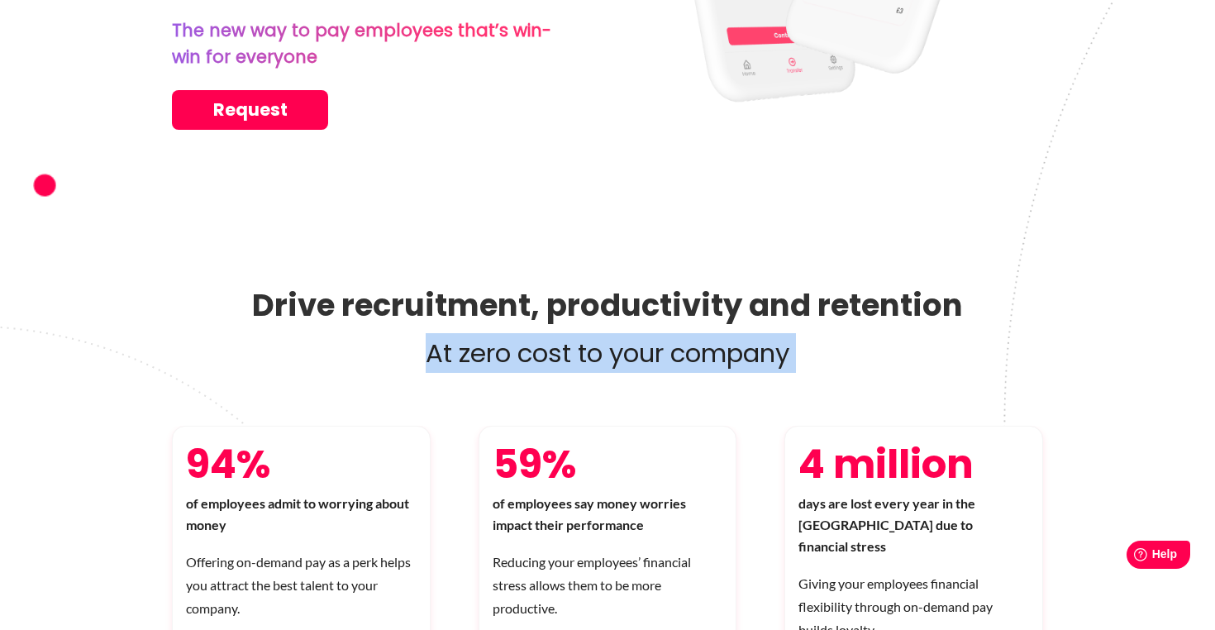
click at [727, 342] on p "At zero cost to your company" at bounding box center [607, 353] width 871 height 40
copy div "At zero cost to your company"
click at [736, 353] on p "At zero cost to your company" at bounding box center [607, 353] width 871 height 40
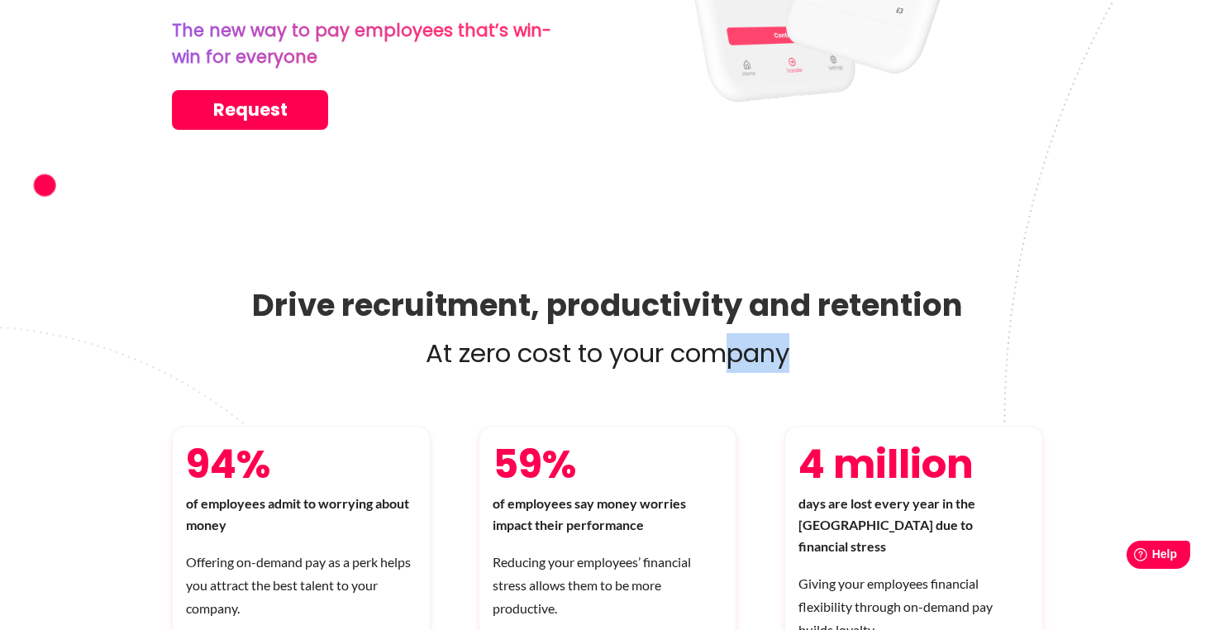
drag, startPoint x: 815, startPoint y: 358, endPoint x: 737, endPoint y: 327, distance: 83.5
click at [737, 333] on p "At zero cost to your company" at bounding box center [607, 353] width 871 height 40
click at [687, 338] on p "At zero cost to your company" at bounding box center [607, 353] width 871 height 40
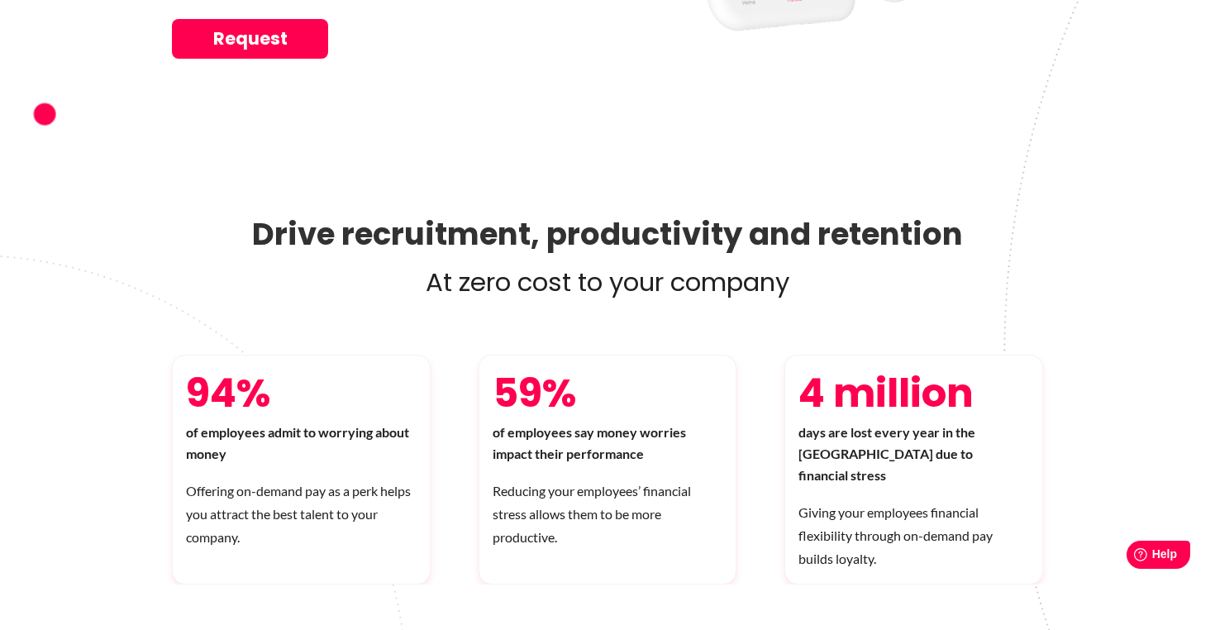
scroll to position [536, 0]
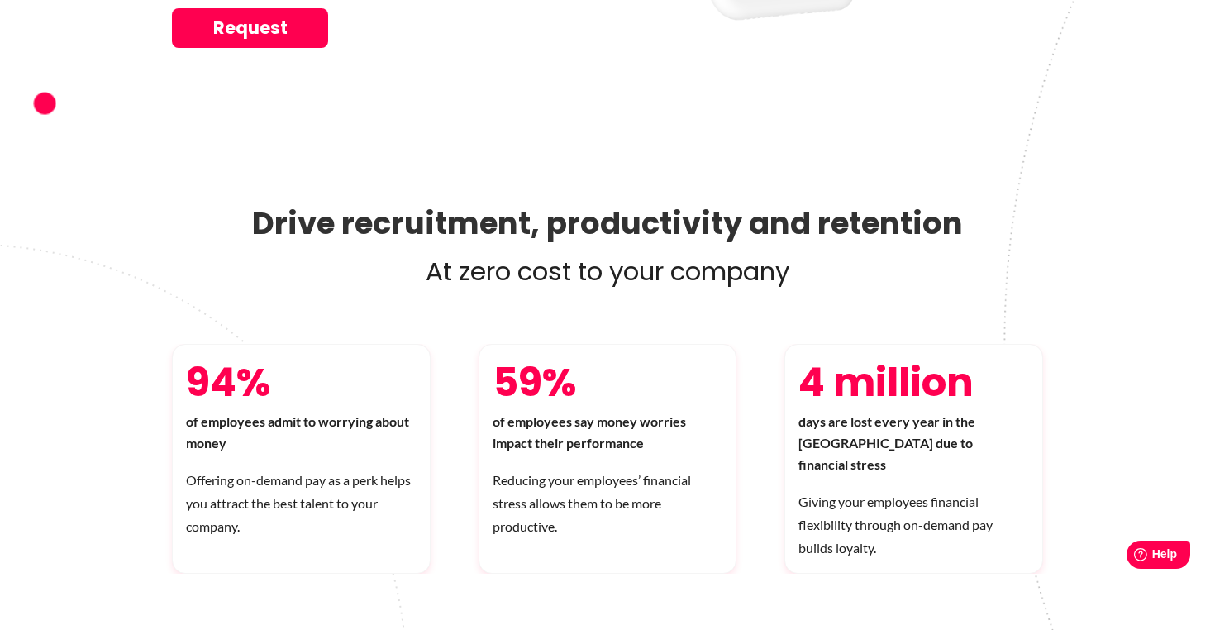
click at [367, 482] on p "Offering on-demand pay as a perk helps you attract the best talent to your comp…" at bounding box center [301, 503] width 231 height 69
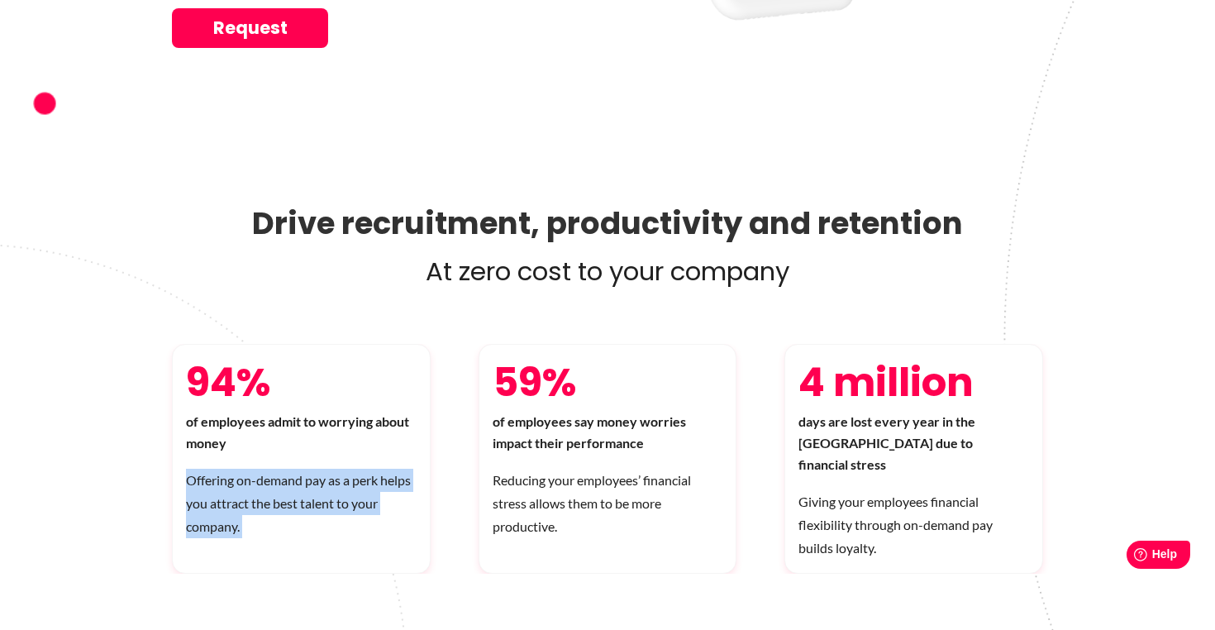
click at [367, 482] on p "Offering on-demand pay as a perk helps you attract the best talent to your comp…" at bounding box center [301, 503] width 231 height 69
copy div "Offering on-demand pay as a perk helps you attract the best talent to your comp…"
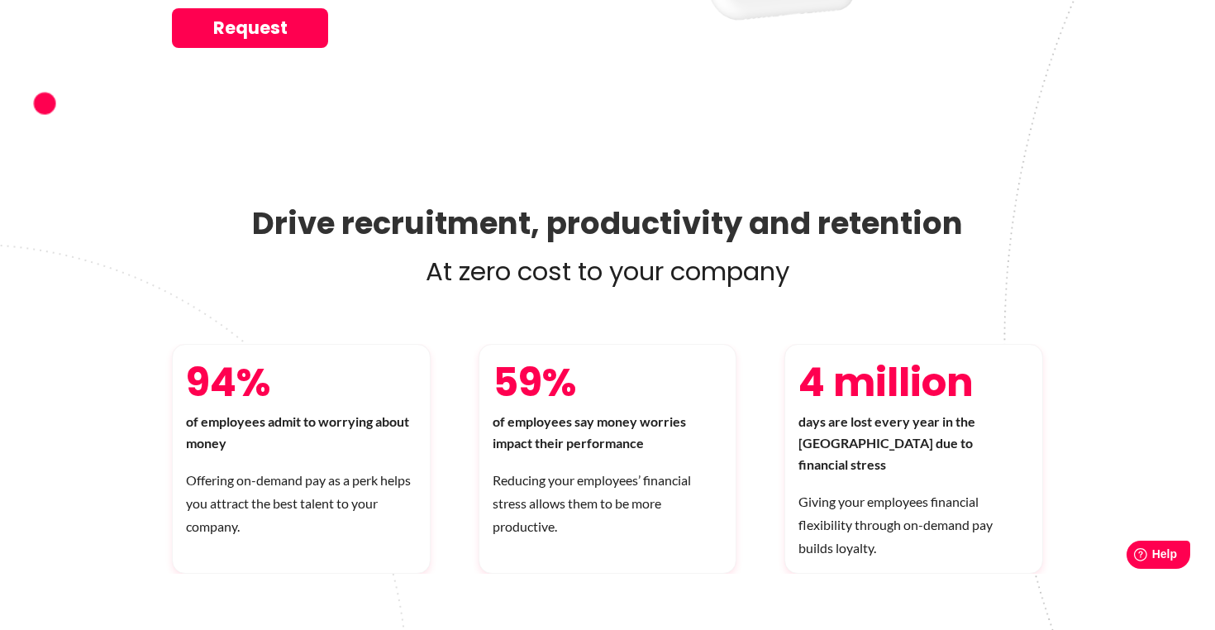
click at [549, 517] on p "Reducing your employees’ financial stress allows them to be more productive." at bounding box center [608, 503] width 231 height 69
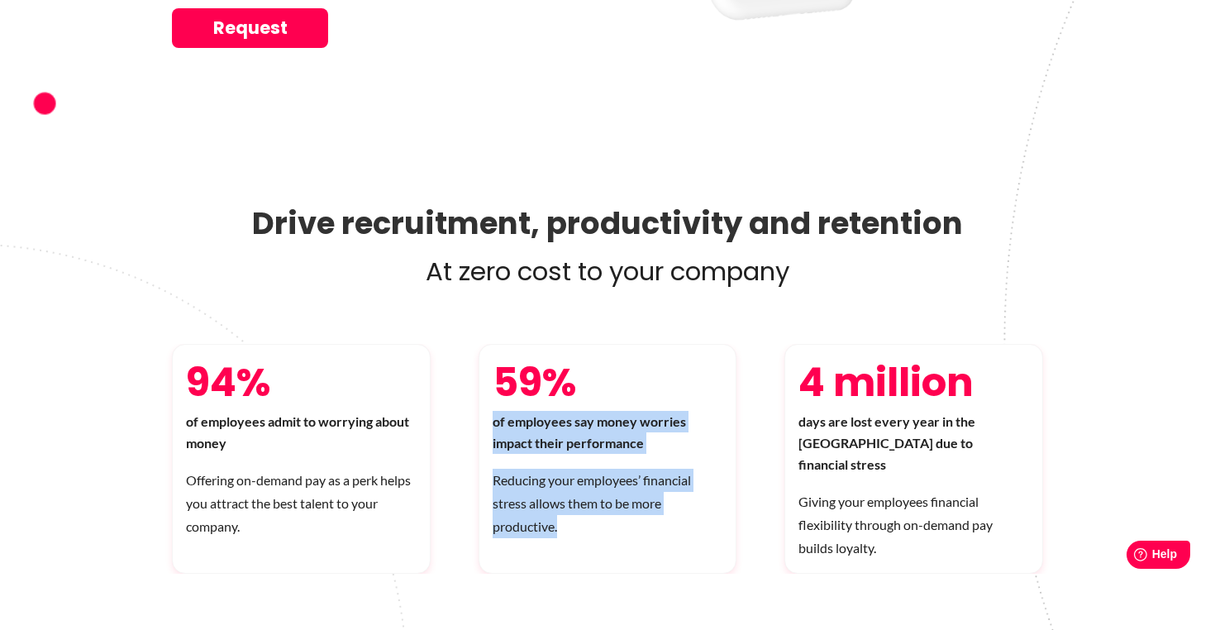
drag, startPoint x: 566, startPoint y: 517, endPoint x: 482, endPoint y: 413, distance: 133.4
click at [482, 413] on div "59% of employees say money worries impact their performance Reducing your emplo…" at bounding box center [608, 459] width 259 height 230
copy div "of employees say money worries impact their performance Reducing your employees…"
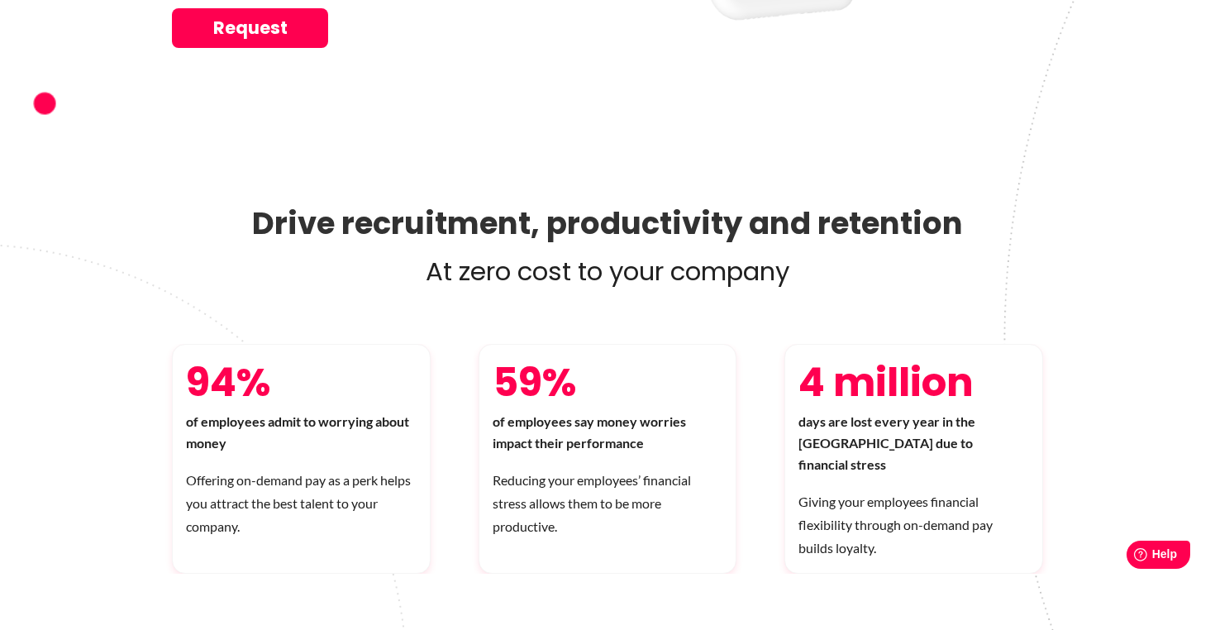
click at [853, 492] on p "Giving your employees financial flexibility through on-demand pay builds loyalt…" at bounding box center [914, 524] width 231 height 69
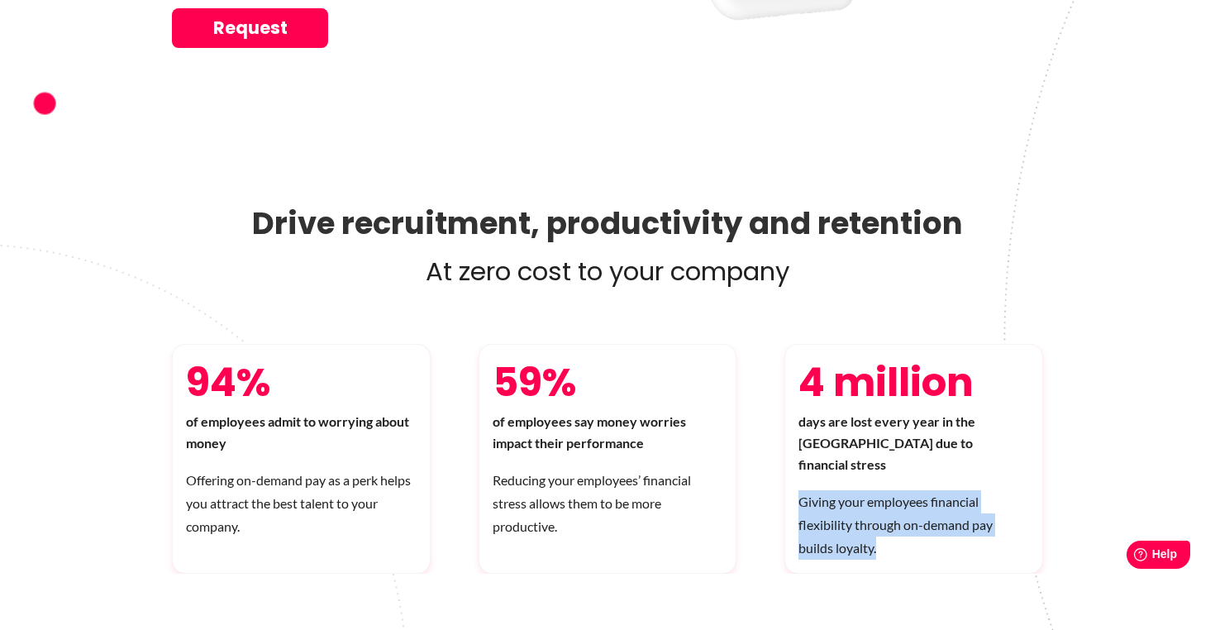
drag, startPoint x: 882, startPoint y: 515, endPoint x: 798, endPoint y: 458, distance: 101.8
click at [798, 458] on div "4 million days are lost every year in the [GEOGRAPHIC_DATA] due to financial st…" at bounding box center [914, 459] width 259 height 230
copy p "Giving your employees financial flexibility through on-demand pay builds loyalt…"
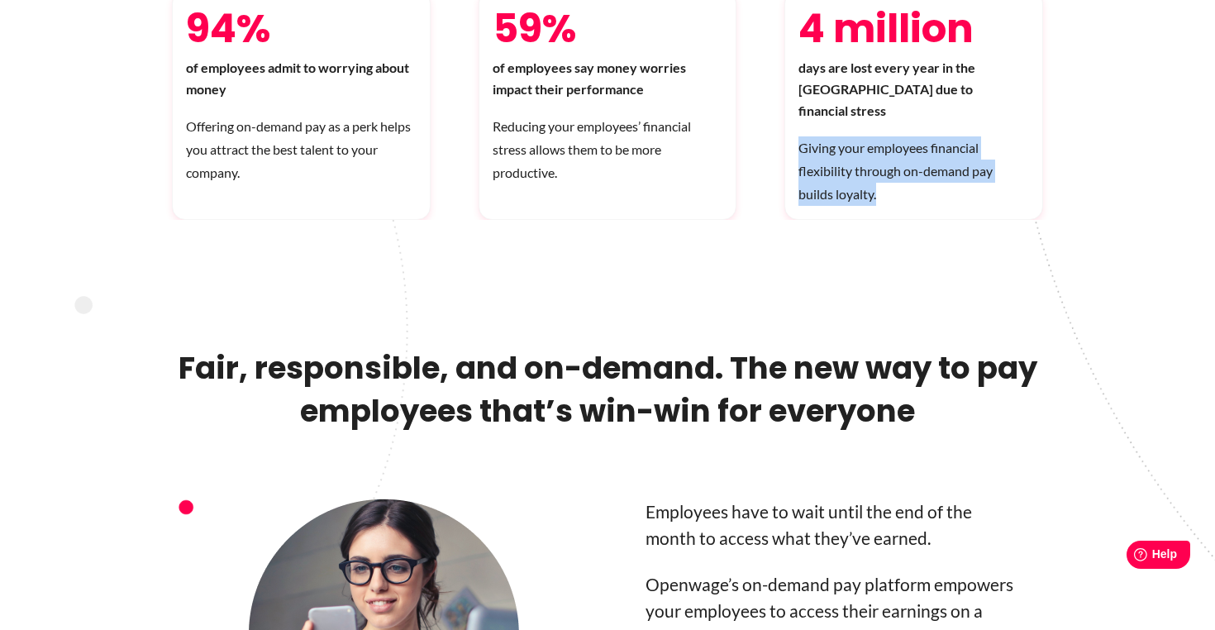
scroll to position [941, 0]
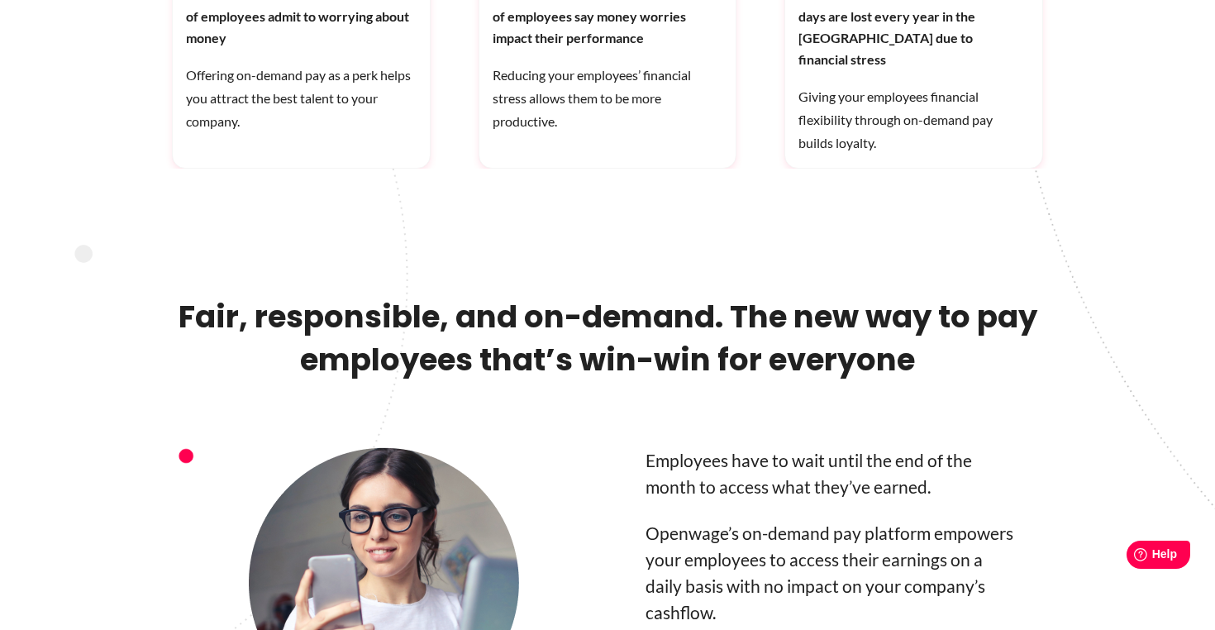
click at [691, 295] on h2 "Fair, responsible, and on-demand. The new way to pay employees that’s win-win f…" at bounding box center [607, 371] width 871 height 152
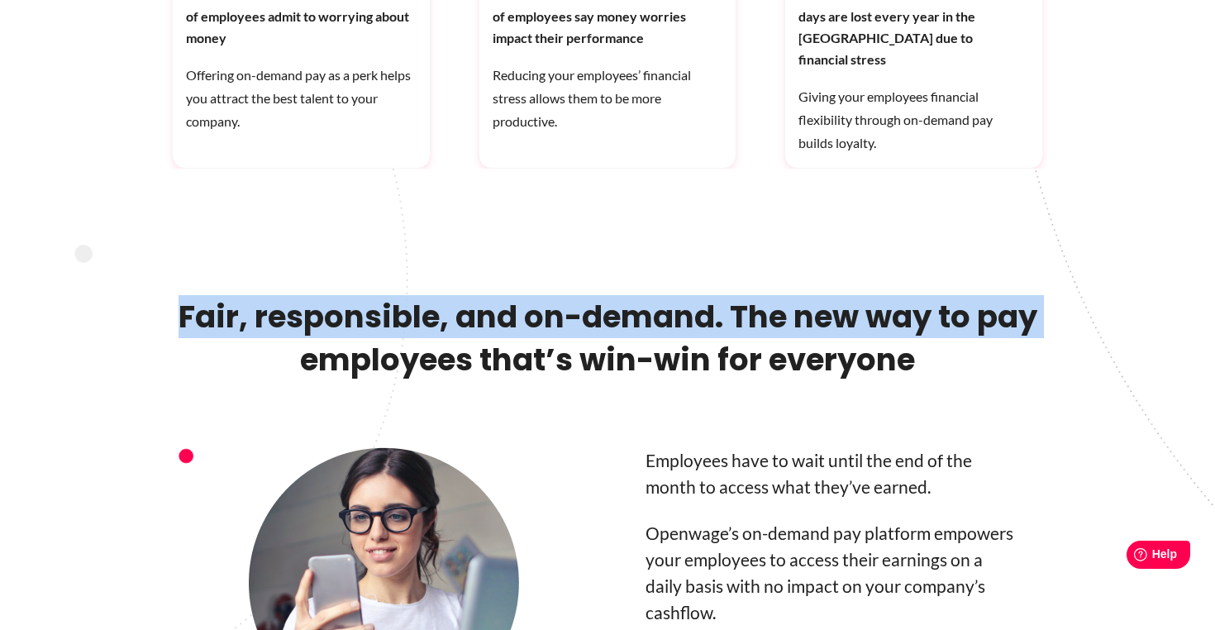
click at [691, 295] on h2 "Fair, responsible, and on-demand. The new way to pay employees that’s win-win f…" at bounding box center [607, 371] width 871 height 152
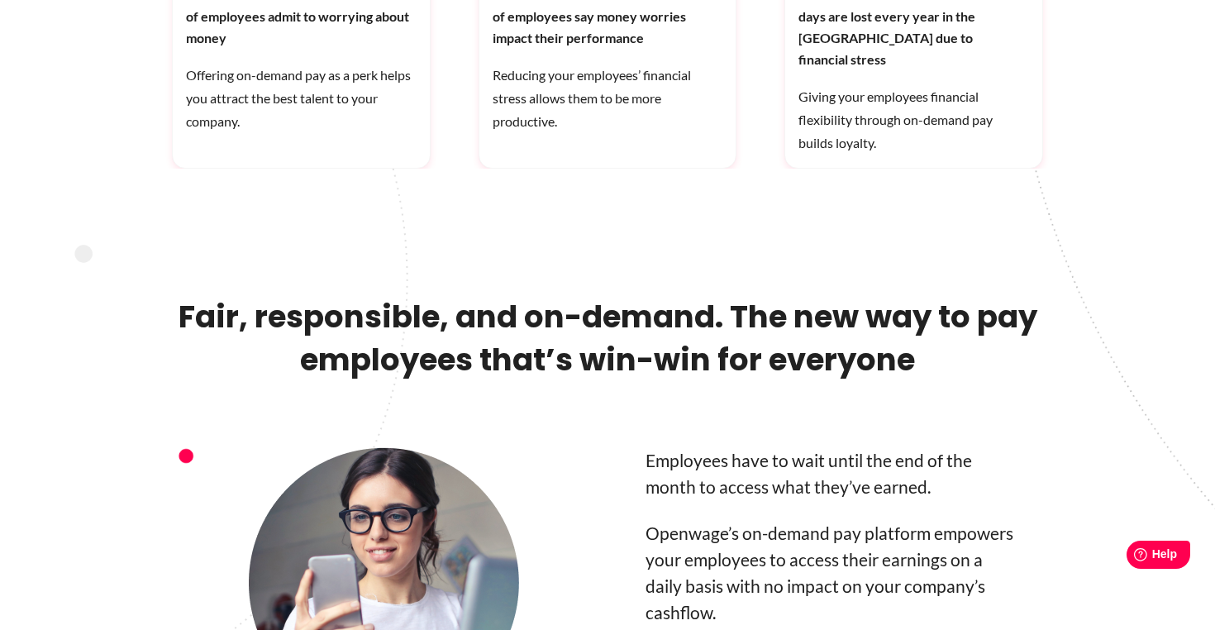
click at [681, 314] on h2 "Fair, responsible, and on-demand. The new way to pay employees that’s win-win f…" at bounding box center [607, 371] width 871 height 152
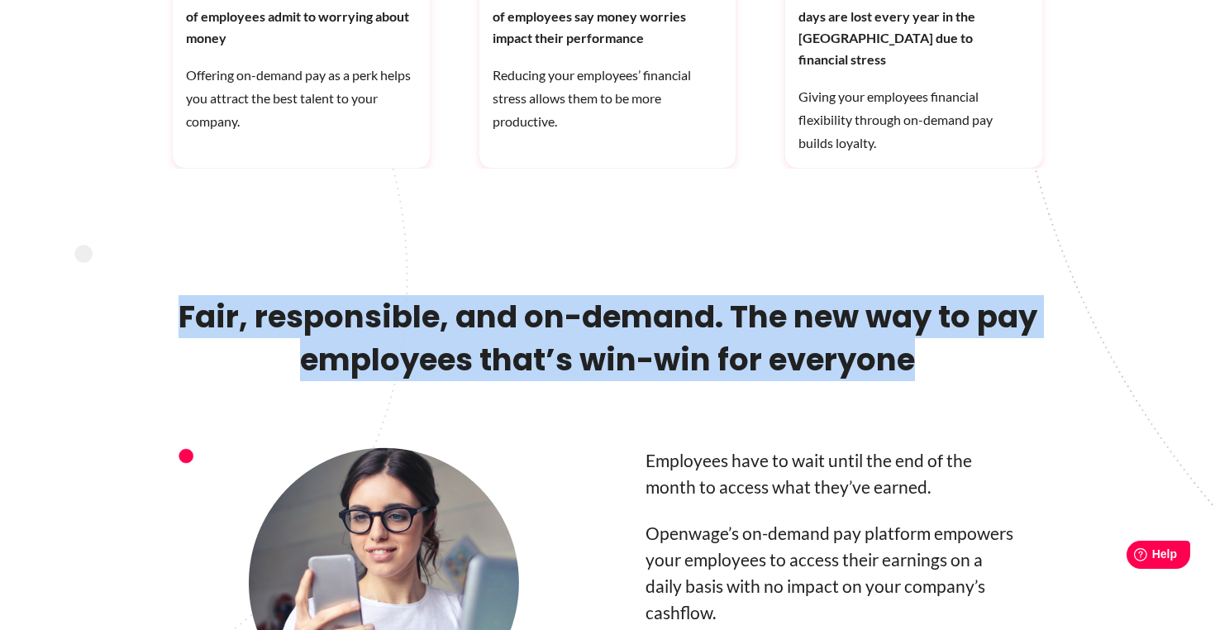
drag, startPoint x: 1000, startPoint y: 347, endPoint x: 148, endPoint y: 294, distance: 853.2
click at [148, 294] on div "Fair, responsible, and on-demand. The new way to pay employees that’s win-win f…" at bounding box center [607, 363] width 942 height 169
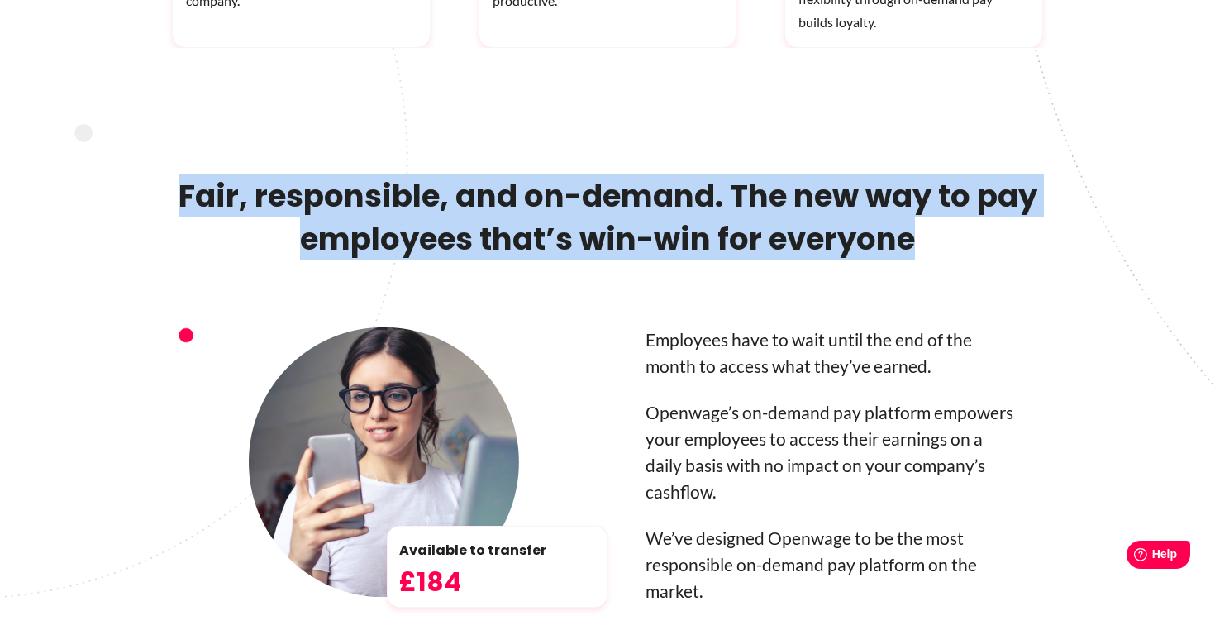
scroll to position [1290, 0]
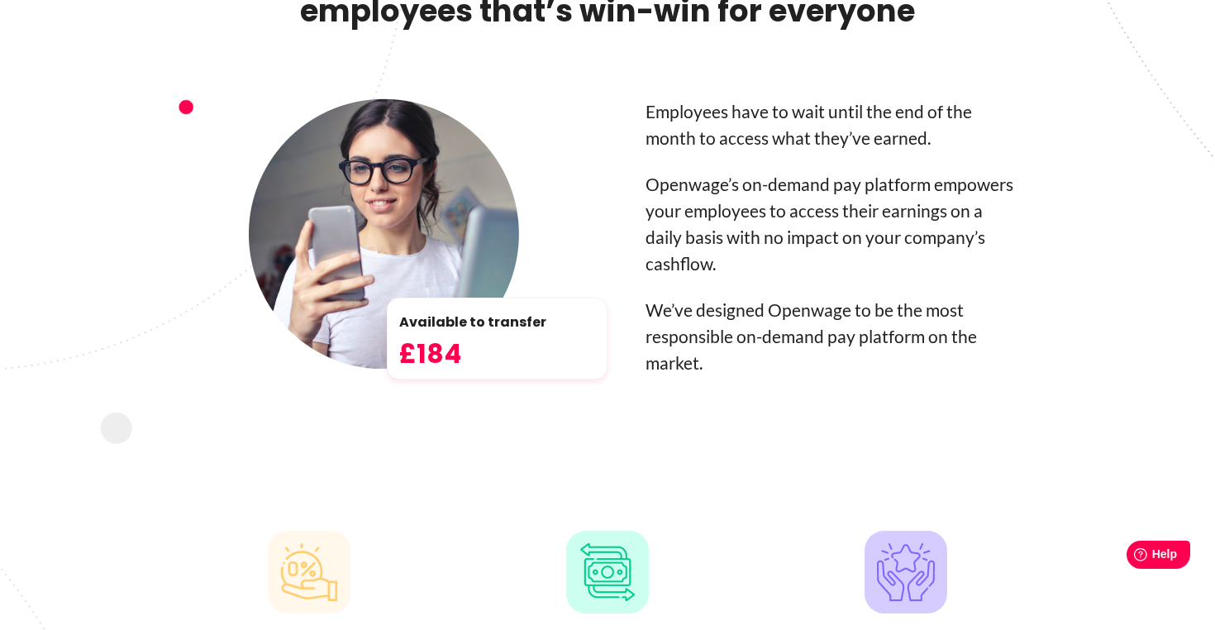
drag, startPoint x: 643, startPoint y: 276, endPoint x: 709, endPoint y: 298, distance: 69.0
drag, startPoint x: 699, startPoint y: 328, endPoint x: 677, endPoint y: 298, distance: 36.7
